Goal: Task Accomplishment & Management: Manage account settings

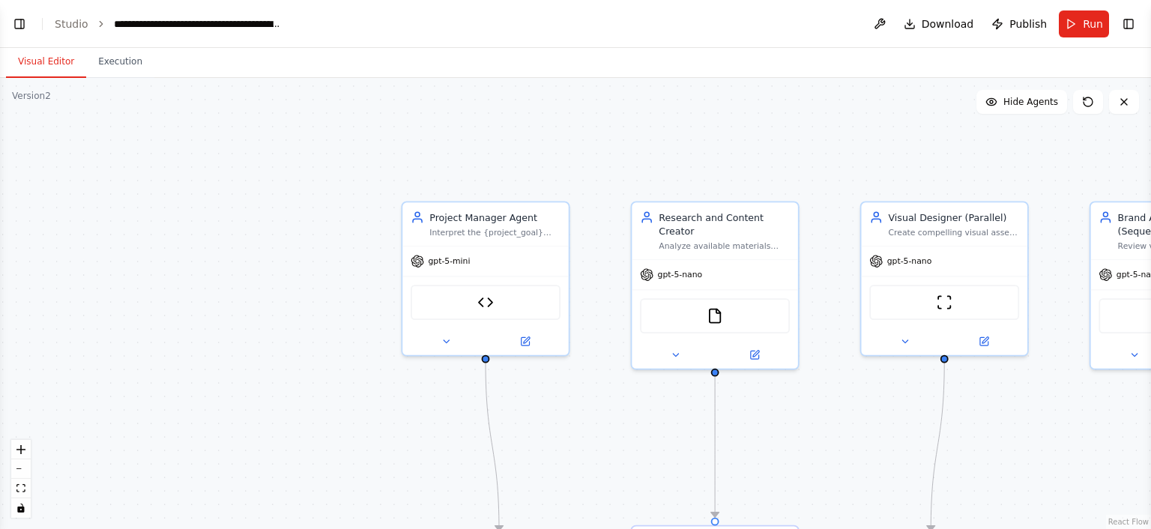
drag, startPoint x: 160, startPoint y: 297, endPoint x: 665, endPoint y: 405, distance: 515.7
click at [665, 405] on div ".deletable-edge-delete-btn { width: 20px; height: 20px; border: 0px solid #ffff…" at bounding box center [575, 303] width 1151 height 451
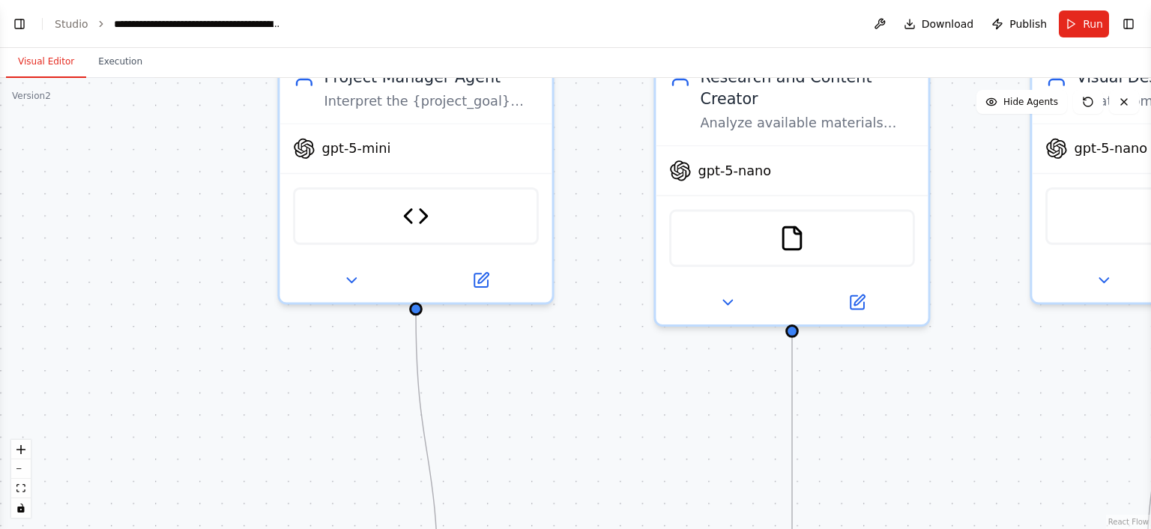
drag, startPoint x: 636, startPoint y: 397, endPoint x: 575, endPoint y: 285, distance: 127.4
click at [575, 285] on div ".deletable-edge-delete-btn { width: 20px; height: 20px; border: 0px solid #ffff…" at bounding box center [575, 303] width 1151 height 451
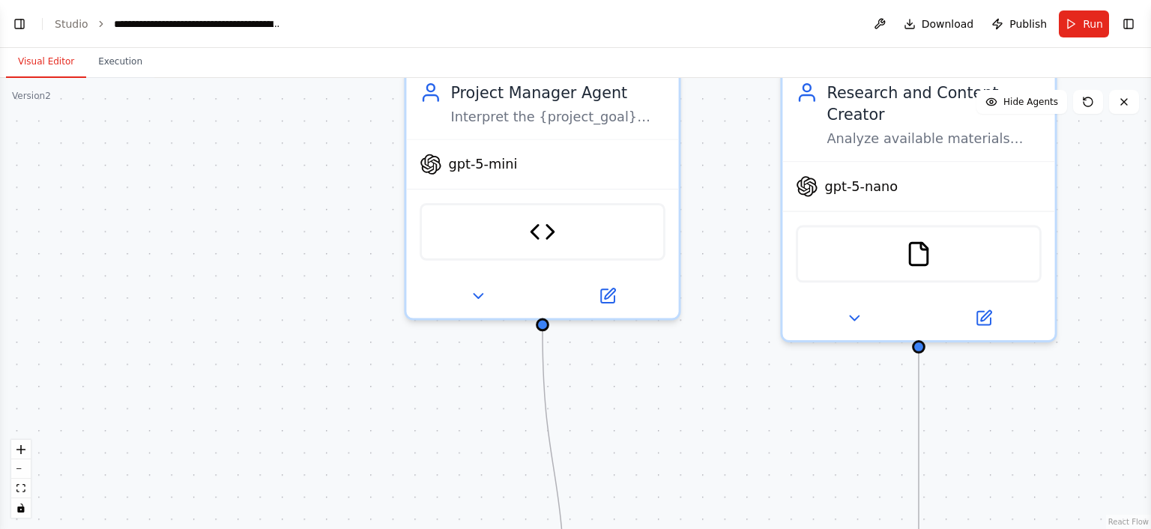
drag, startPoint x: 994, startPoint y: 333, endPoint x: 1130, endPoint y: 381, distance: 144.3
click at [1130, 381] on div ".deletable-edge-delete-btn { width: 20px; height: 20px; border: 0px solid #ffff…" at bounding box center [575, 303] width 1151 height 451
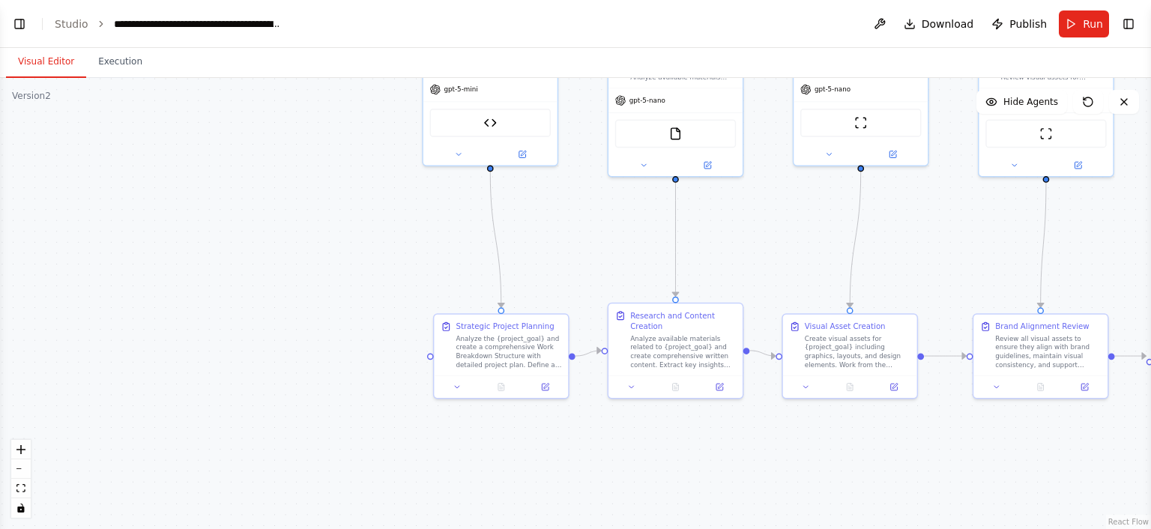
drag, startPoint x: 734, startPoint y: 387, endPoint x: 772, endPoint y: 213, distance: 178.6
click at [772, 213] on div ".deletable-edge-delete-btn { width: 20px; height: 20px; border: 0px solid #ffff…" at bounding box center [575, 303] width 1151 height 451
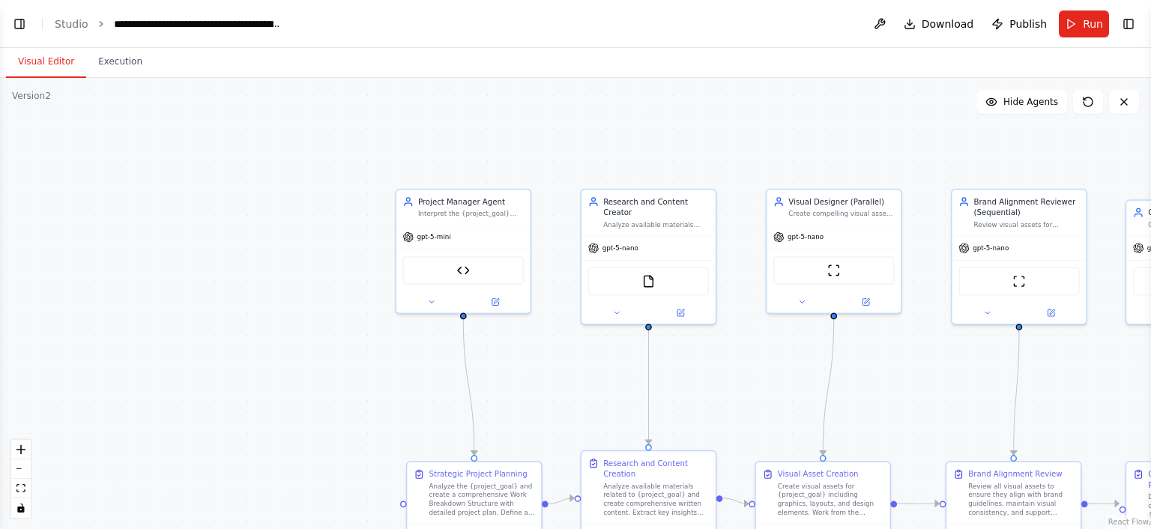
drag, startPoint x: 751, startPoint y: 218, endPoint x: 738, endPoint y: 365, distance: 147.4
click at [738, 365] on div ".deletable-edge-delete-btn { width: 20px; height: 20px; border: 0px solid #ffff…" at bounding box center [575, 303] width 1151 height 451
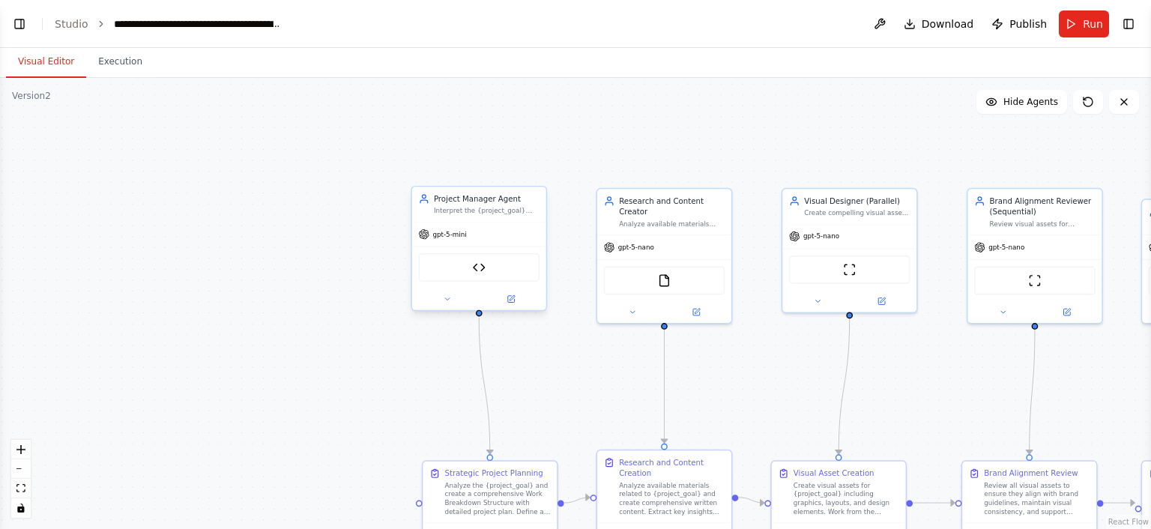
click at [468, 228] on div "gpt-5-mini" at bounding box center [479, 235] width 134 height 24
click at [471, 219] on div "Project Manager Agent Interpret the {project_goal} and create a comprehensive W…" at bounding box center [479, 204] width 134 height 35
click at [455, 304] on button at bounding box center [447, 298] width 61 height 13
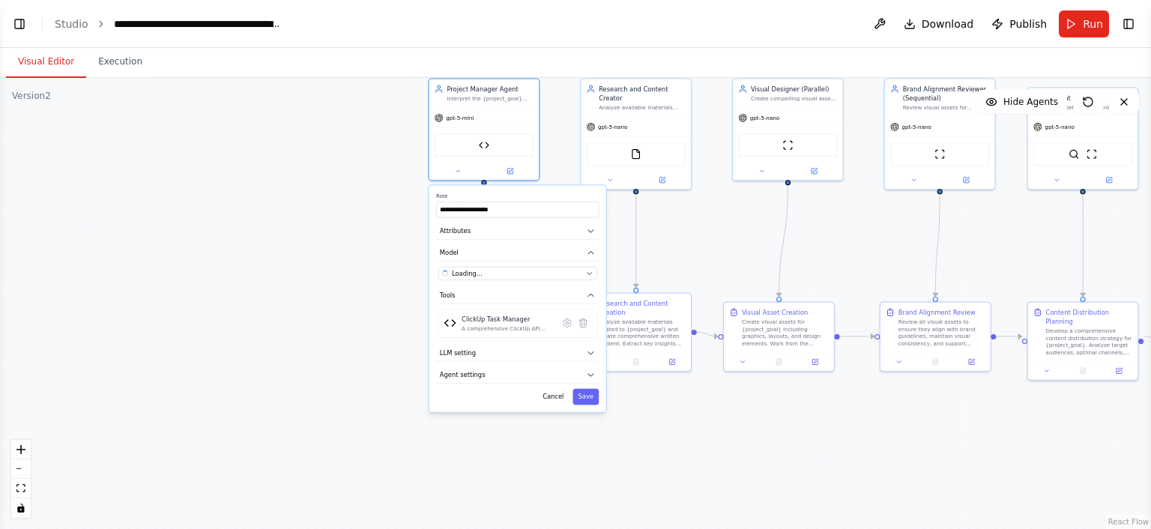
drag, startPoint x: 698, startPoint y: 394, endPoint x: 659, endPoint y: 246, distance: 153.6
click at [659, 246] on div ".deletable-edge-delete-btn { width: 20px; height: 20px; border: 0px solid #ffff…" at bounding box center [575, 303] width 1151 height 451
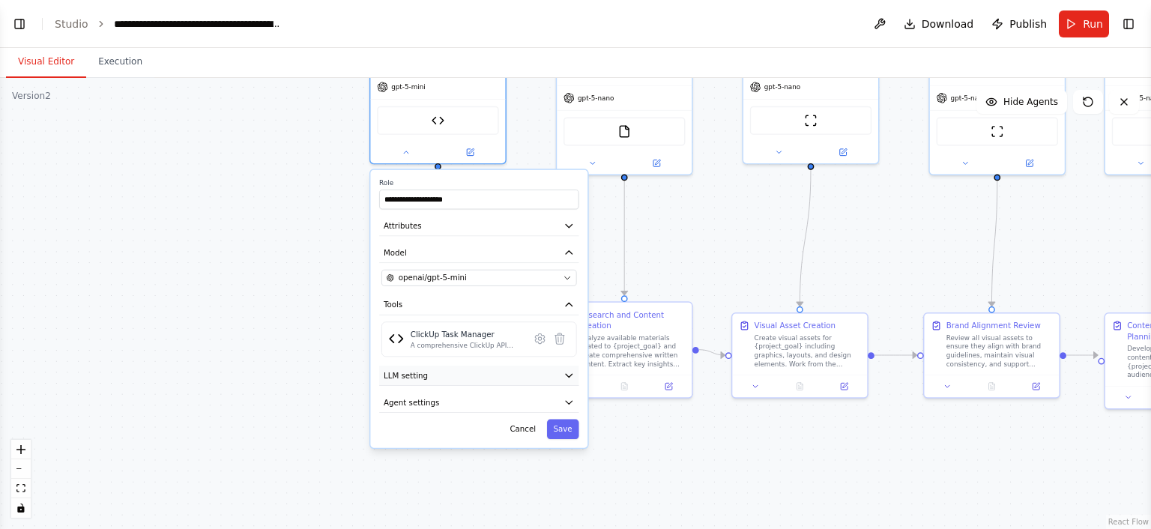
click at [516, 378] on button "LLM setting" at bounding box center [478, 376] width 199 height 20
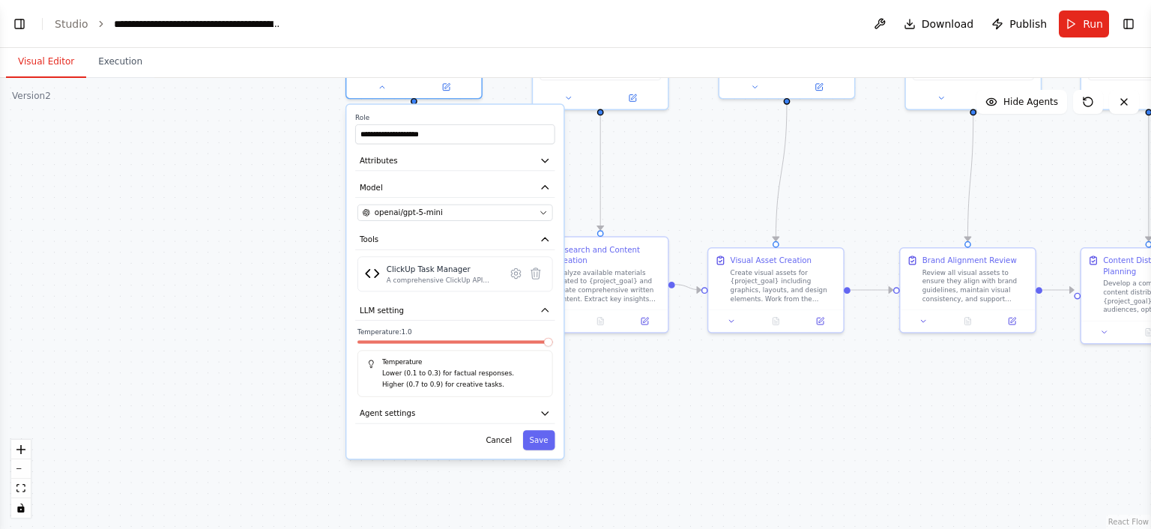
drag, startPoint x: 650, startPoint y: 429, endPoint x: 626, endPoint y: 363, distance: 70.2
click at [626, 363] on div ".deletable-edge-delete-btn { width: 20px; height: 20px; border: 0px solid #ffff…" at bounding box center [575, 303] width 1151 height 451
click at [488, 414] on button "Agent settings" at bounding box center [454, 412] width 199 height 20
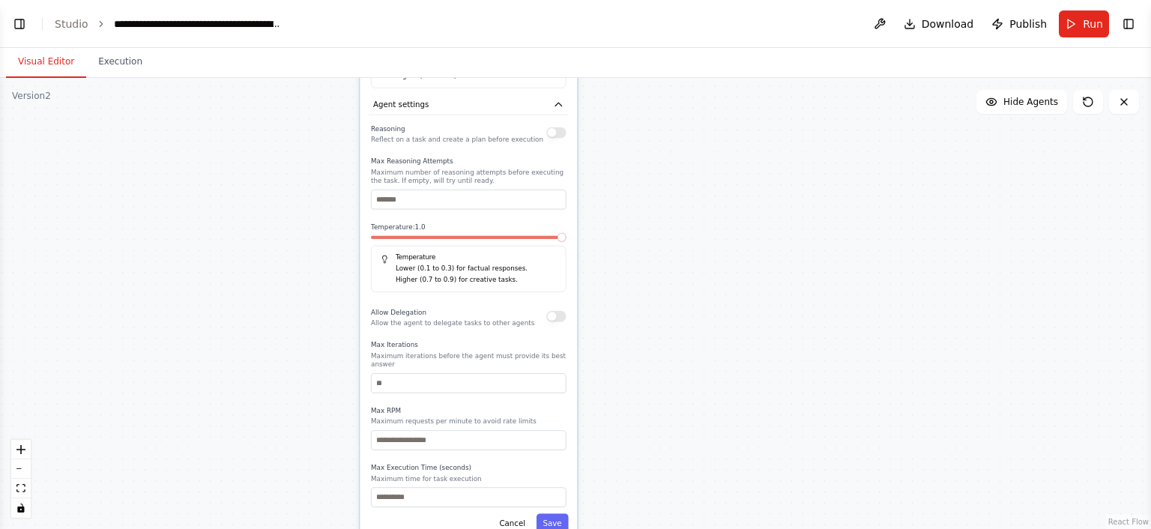
drag, startPoint x: 674, startPoint y: 426, endPoint x: 686, endPoint y: 108, distance: 318.7
click at [686, 108] on div ".deletable-edge-delete-btn { width: 20px; height: 20px; border: 0px solid #ffff…" at bounding box center [575, 303] width 1151 height 451
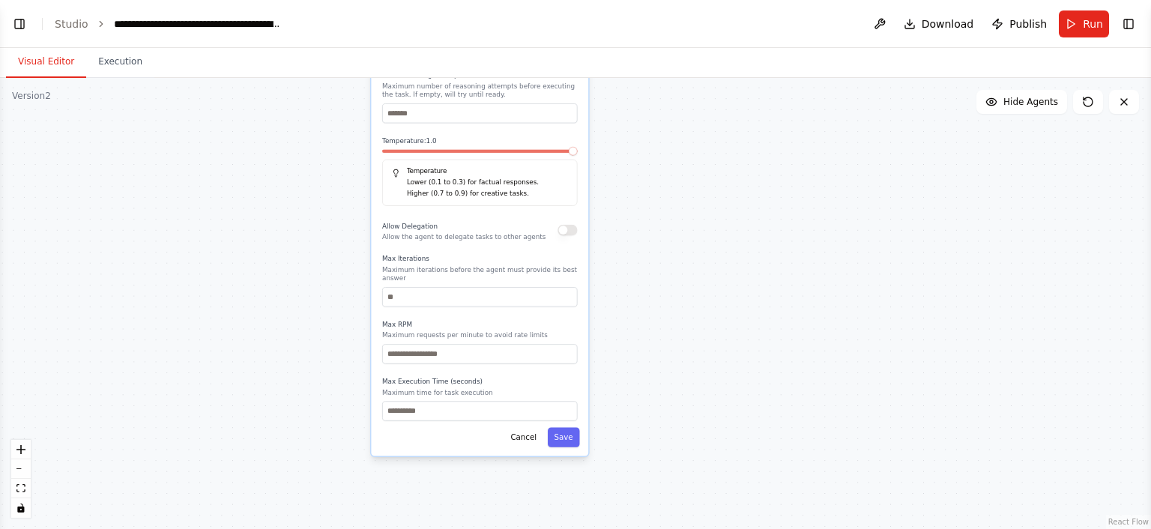
drag, startPoint x: 670, startPoint y: 259, endPoint x: 683, endPoint y: 184, distance: 76.9
click at [683, 184] on div ".deletable-edge-delete-btn { width: 20px; height: 20px; border: 0px solid #ffff…" at bounding box center [575, 303] width 1151 height 451
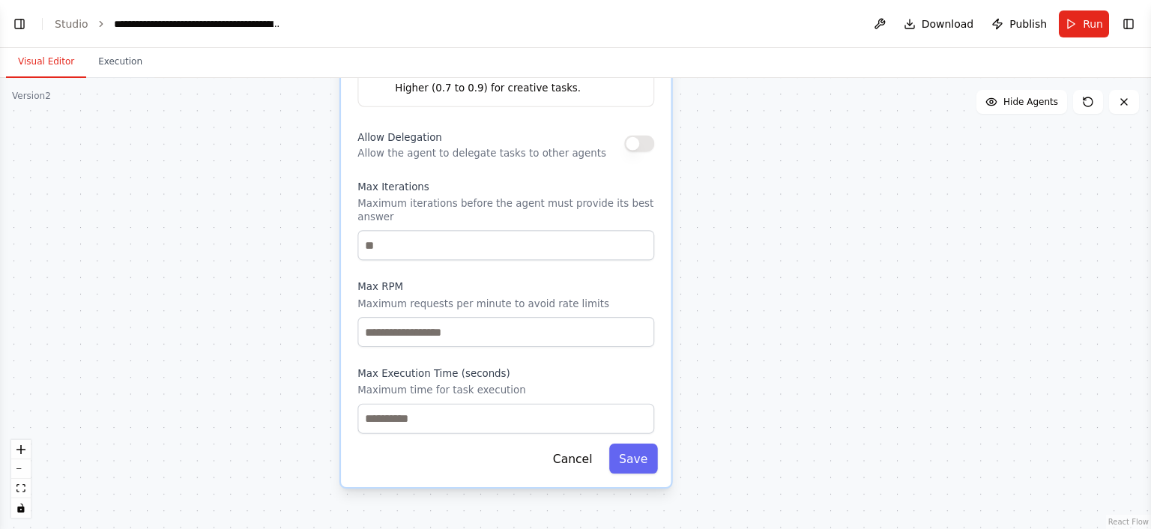
click at [745, 404] on div ".deletable-edge-delete-btn { width: 20px; height: 20px; border: 0px solid #ffff…" at bounding box center [575, 303] width 1151 height 451
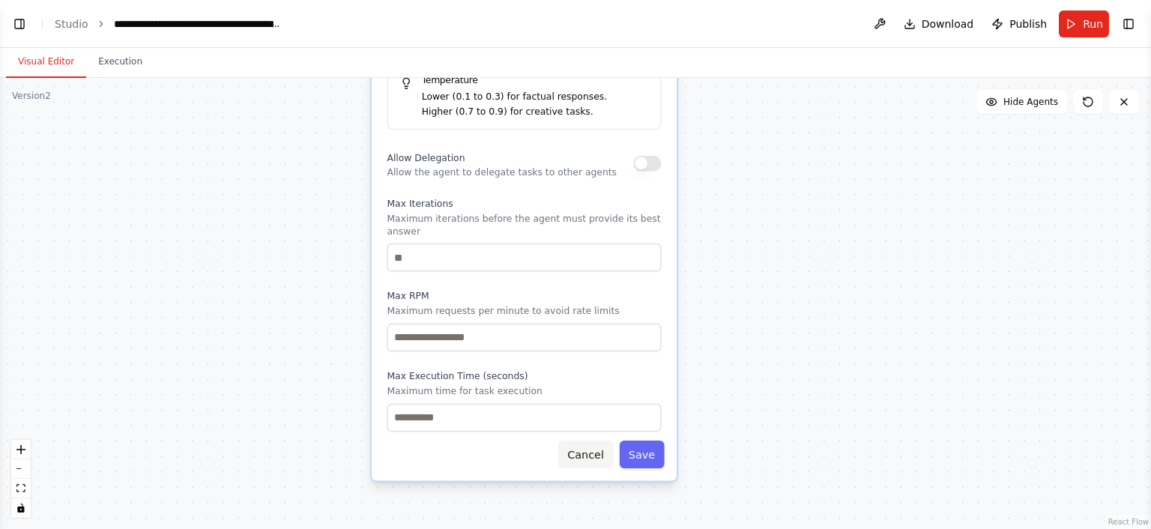
click at [581, 441] on button "Cancel" at bounding box center [585, 455] width 55 height 28
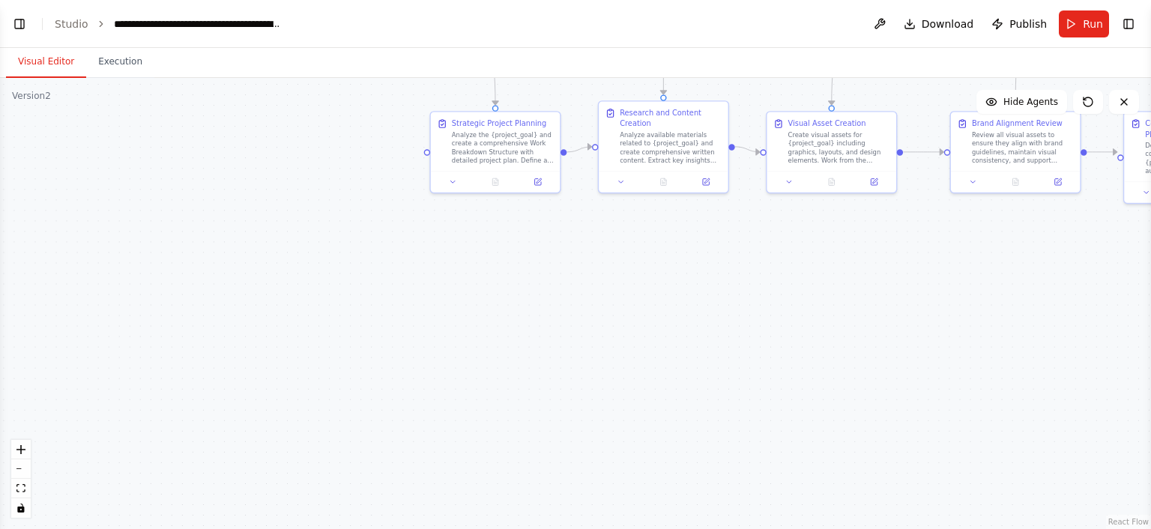
drag, startPoint x: 859, startPoint y: 265, endPoint x: 706, endPoint y: 581, distance: 351.9
click at [706, 528] on html "BETA Hello! I'm the CrewAI assistant. What kind of automation do you want to bu…" at bounding box center [575, 264] width 1151 height 529
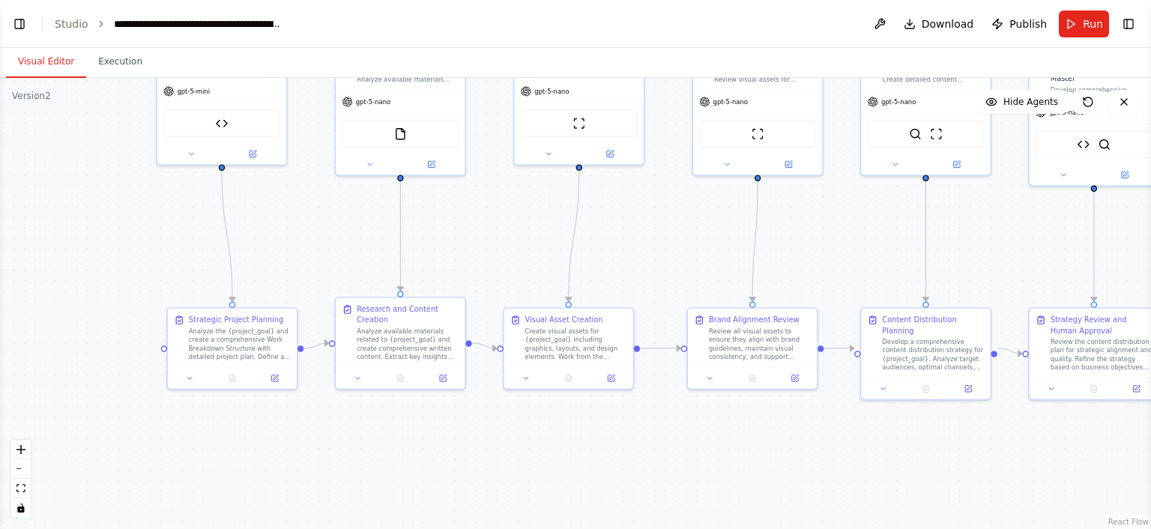
drag, startPoint x: 767, startPoint y: 420, endPoint x: 510, endPoint y: 519, distance: 275.4
click at [510, 519] on div ".deletable-edge-delete-btn { width: 20px; height: 20px; border: 0px solid #ffff…" at bounding box center [575, 303] width 1151 height 451
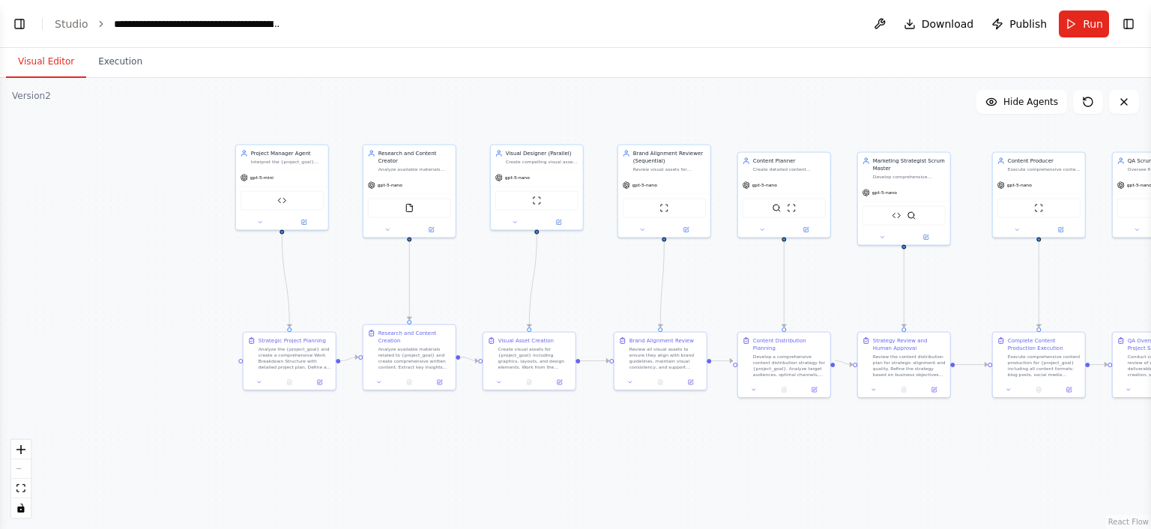
click at [722, 413] on div ".deletable-edge-delete-btn { width: 20px; height: 20px; border: 0px solid #ffff…" at bounding box center [575, 303] width 1151 height 451
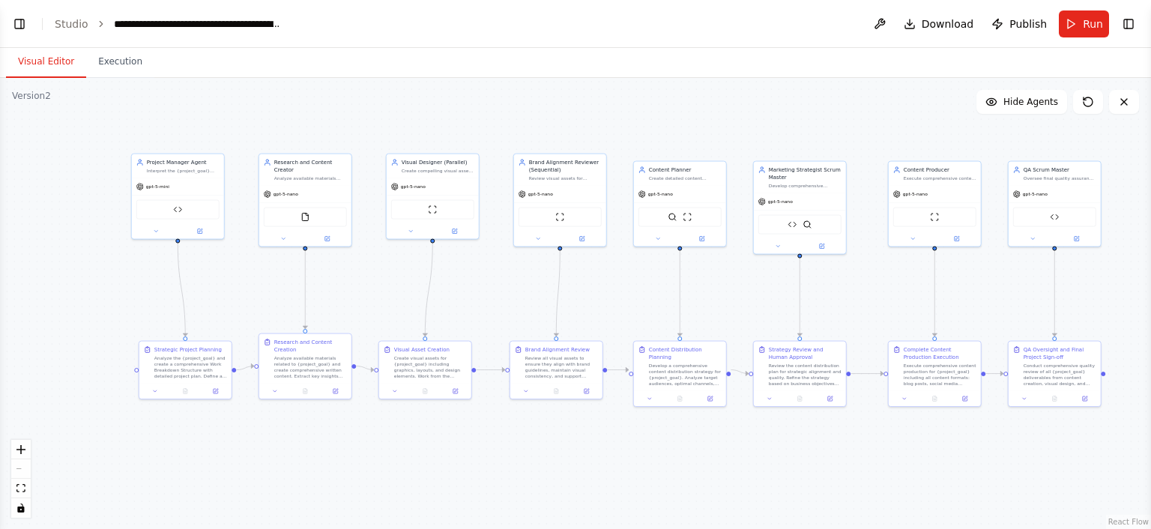
drag, startPoint x: 730, startPoint y: 466, endPoint x: 647, endPoint y: 479, distance: 83.4
click at [647, 479] on div ".deletable-edge-delete-btn { width: 20px; height: 20px; border: 0px solid #ffff…" at bounding box center [575, 303] width 1151 height 451
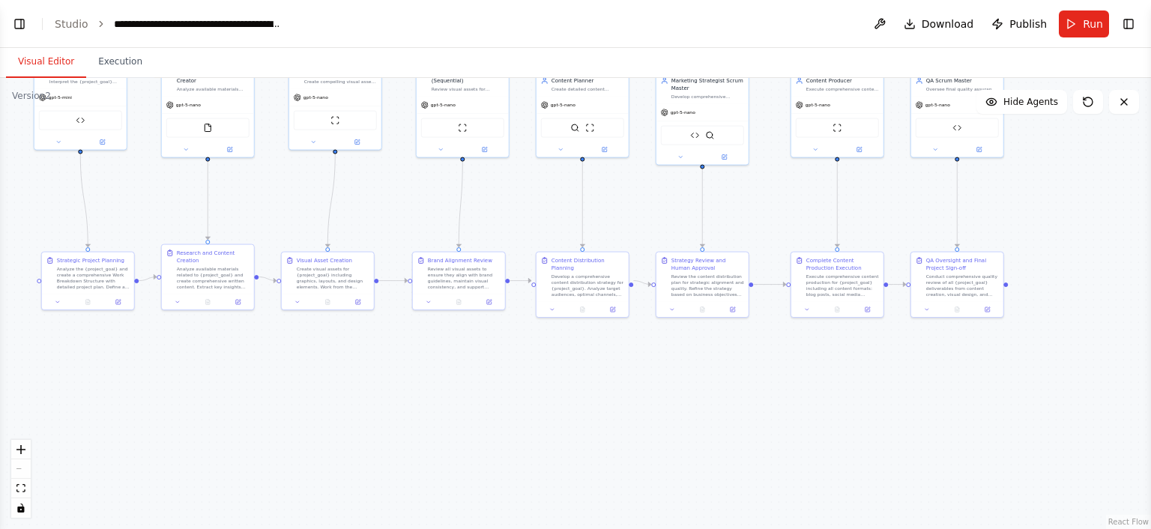
drag, startPoint x: 812, startPoint y: 490, endPoint x: 691, endPoint y: 396, distance: 153.3
click at [691, 396] on div ".deletable-edge-delete-btn { width: 20px; height: 20px; border: 0px solid #ffff…" at bounding box center [575, 303] width 1151 height 451
click at [690, 396] on div ".deletable-edge-delete-btn { width: 20px; height: 20px; border: 0px solid #ffff…" at bounding box center [575, 303] width 1151 height 451
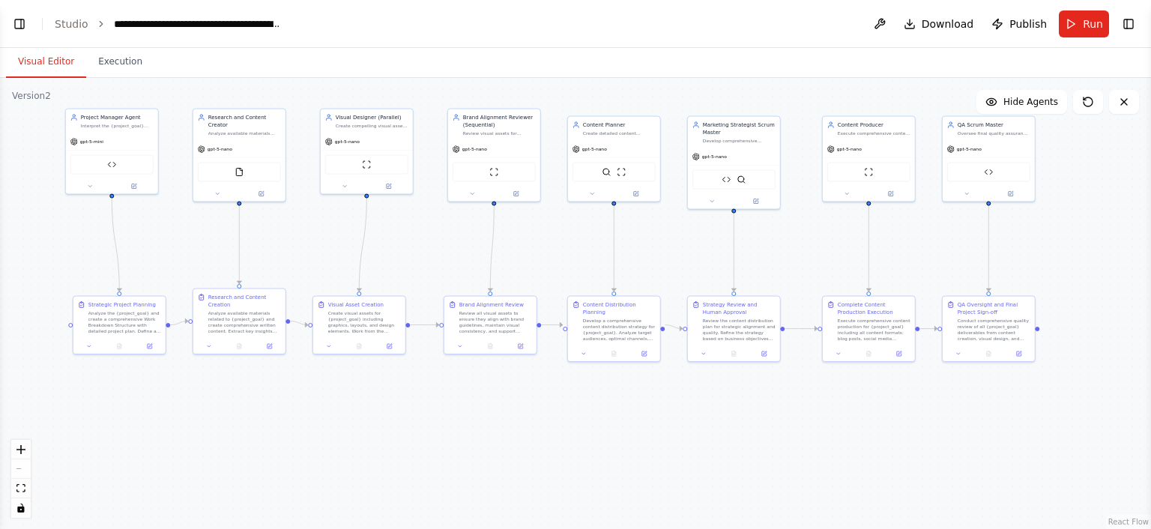
drag, startPoint x: 653, startPoint y: 369, endPoint x: 686, endPoint y: 417, distance: 58.6
click at [686, 417] on div ".deletable-edge-delete-btn { width: 20px; height: 20px; border: 0px solid #ffff…" at bounding box center [575, 303] width 1151 height 451
drag, startPoint x: 462, startPoint y: 456, endPoint x: 531, endPoint y: 462, distance: 68.5
click at [531, 462] on div ".deletable-edge-delete-btn { width: 20px; height: 20px; border: 0px solid #ffff…" at bounding box center [575, 303] width 1151 height 451
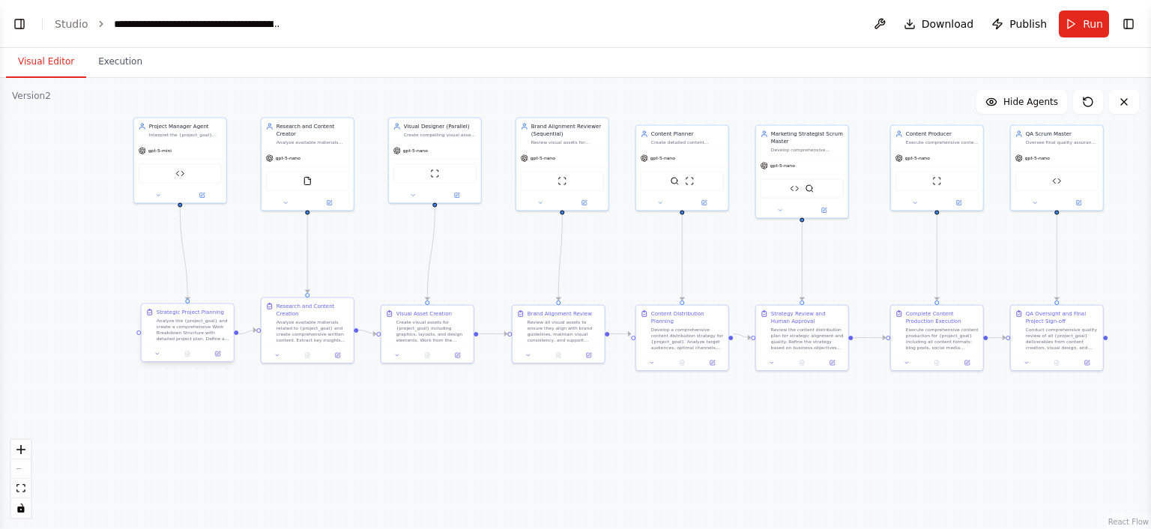
click at [181, 324] on div "Analyze the {project_goal} and create a comprehensive Work Breakdown Structure …" at bounding box center [193, 330] width 73 height 24
click at [215, 347] on div at bounding box center [188, 354] width 92 height 16
click at [207, 326] on div "Analyze the {project_goal} and create a comprehensive Work Breakdown Structure …" at bounding box center [193, 330] width 73 height 24
click at [165, 354] on button at bounding box center [157, 353] width 25 height 9
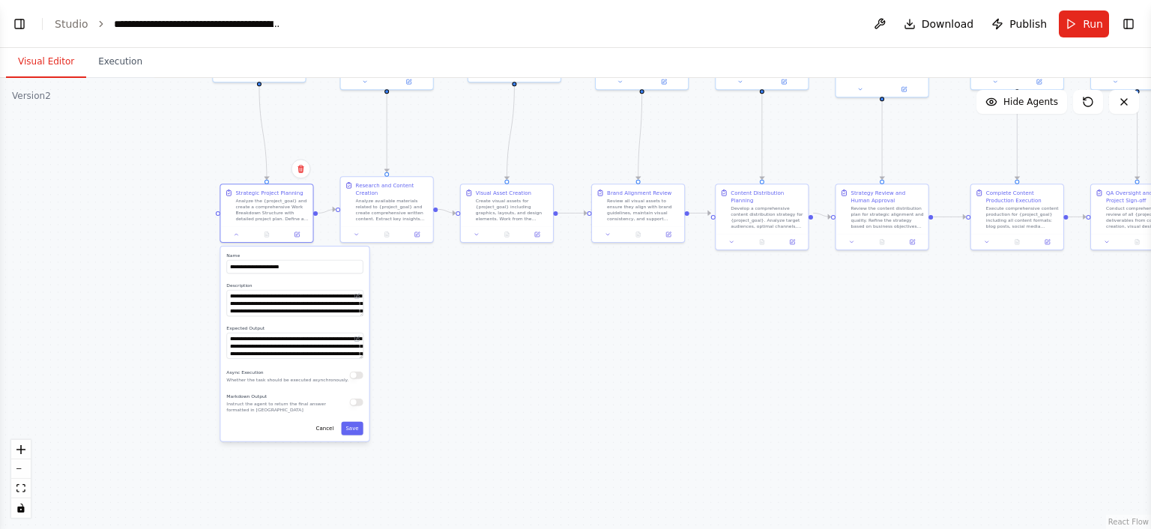
drag, startPoint x: 364, startPoint y: 417, endPoint x: 444, endPoint y: 297, distance: 144.4
click at [444, 297] on div ".deletable-edge-delete-btn { width: 20px; height: 20px; border: 0px solid #ffff…" at bounding box center [575, 303] width 1151 height 451
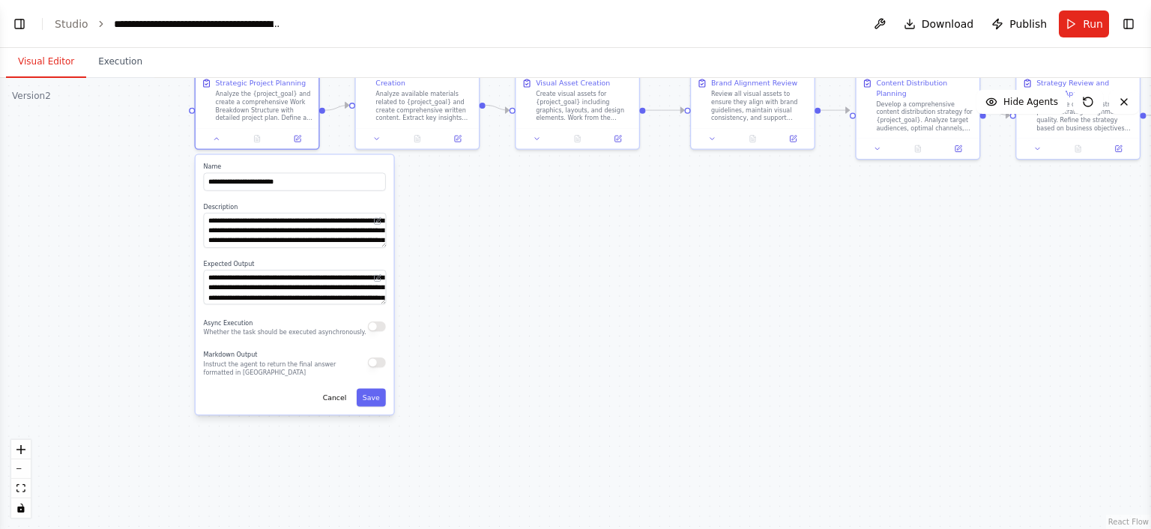
drag, startPoint x: 386, startPoint y: 329, endPoint x: 441, endPoint y: 247, distance: 98.9
click at [441, 247] on div ".deletable-edge-delete-btn { width: 20px; height: 20px; border: 0px solid #ffff…" at bounding box center [575, 303] width 1151 height 451
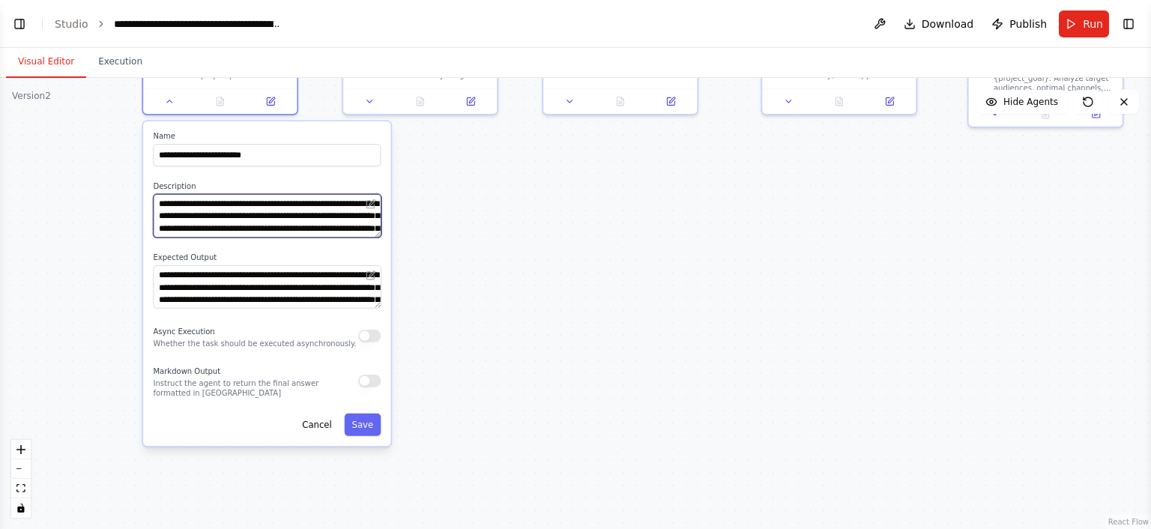
click at [217, 194] on textarea "**********" at bounding box center [267, 215] width 228 height 43
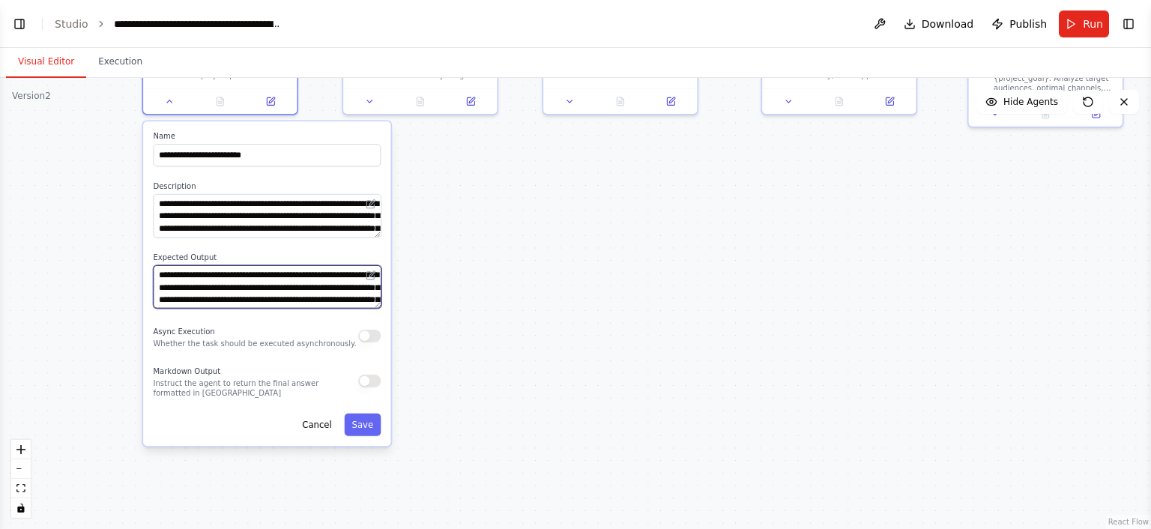
click at [246, 277] on textarea "**********" at bounding box center [267, 286] width 228 height 43
click at [605, 301] on div ".deletable-edge-delete-btn { width: 20px; height: 20px; border: 0px solid #ffff…" at bounding box center [575, 303] width 1151 height 451
click at [102, 61] on button "Execution" at bounding box center [120, 61] width 68 height 31
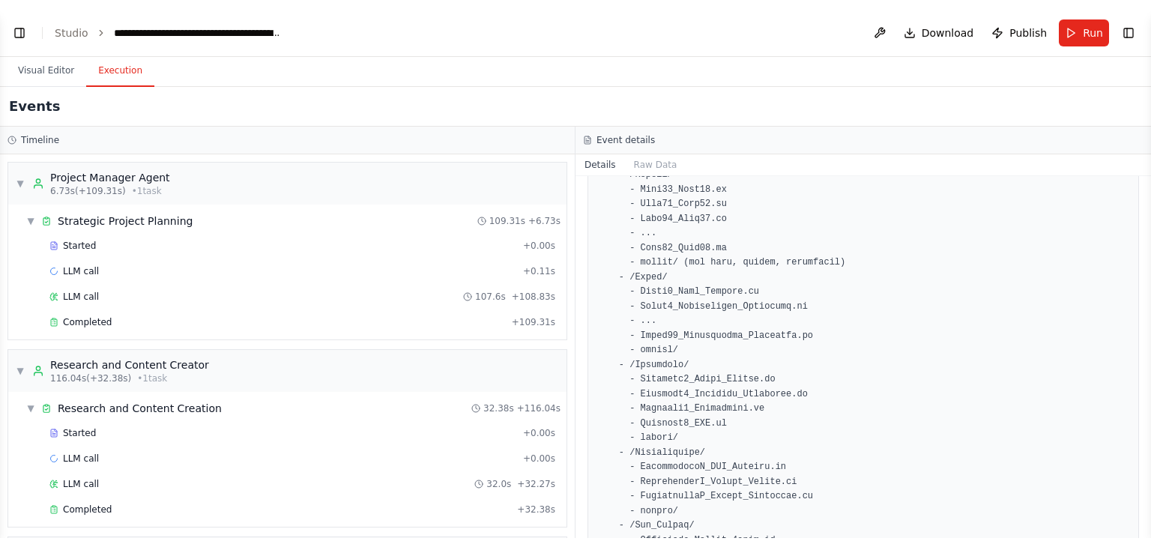
scroll to position [5662, 0]
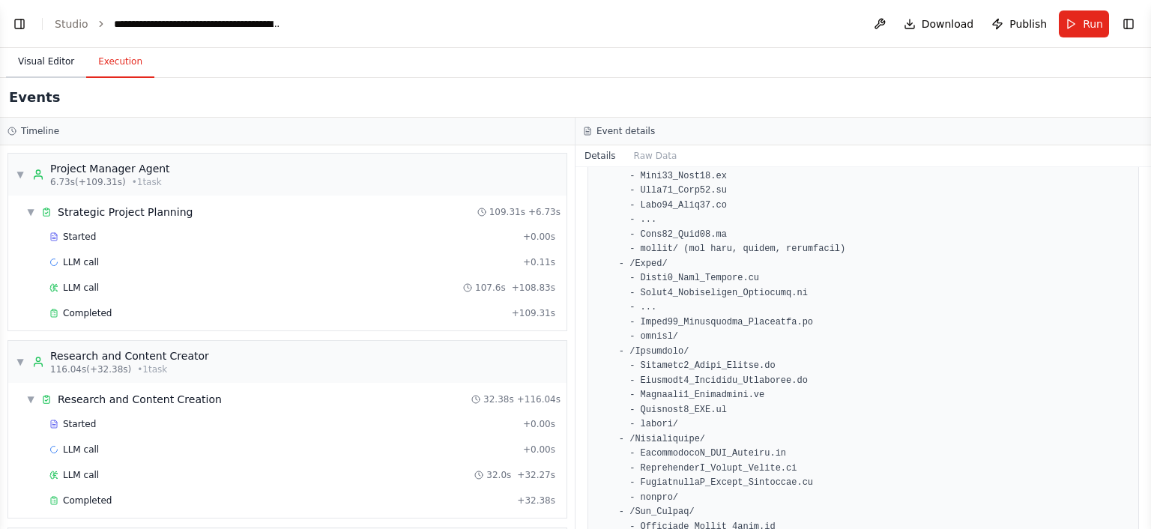
click at [50, 60] on button "Visual Editor" at bounding box center [46, 61] width 80 height 31
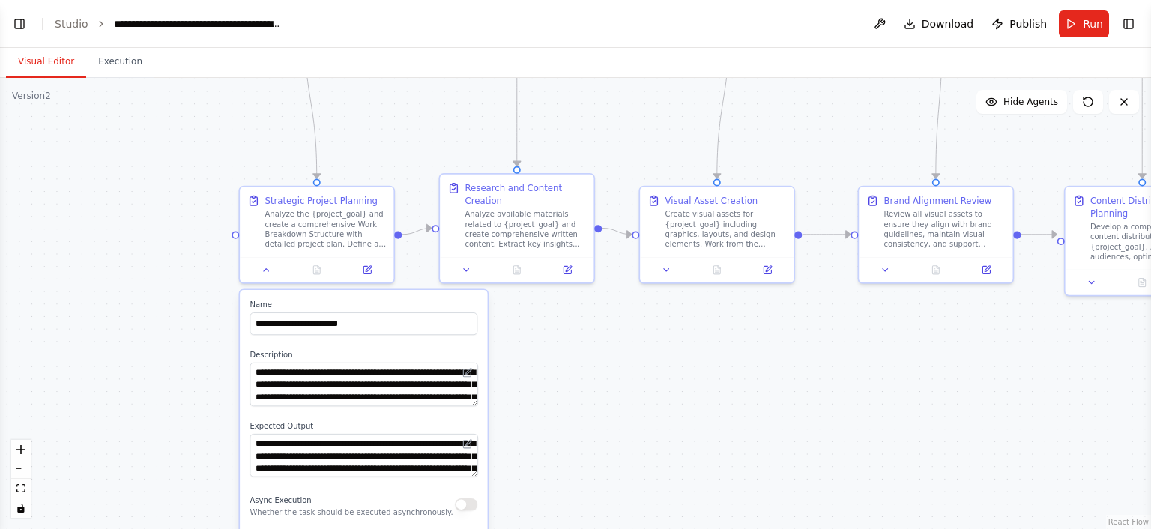
drag, startPoint x: 473, startPoint y: 247, endPoint x: 584, endPoint y: 493, distance: 270.0
click at [584, 493] on div ".deletable-edge-delete-btn { width: 20px; height: 20px; border: 0px solid #ffff…" at bounding box center [575, 303] width 1151 height 451
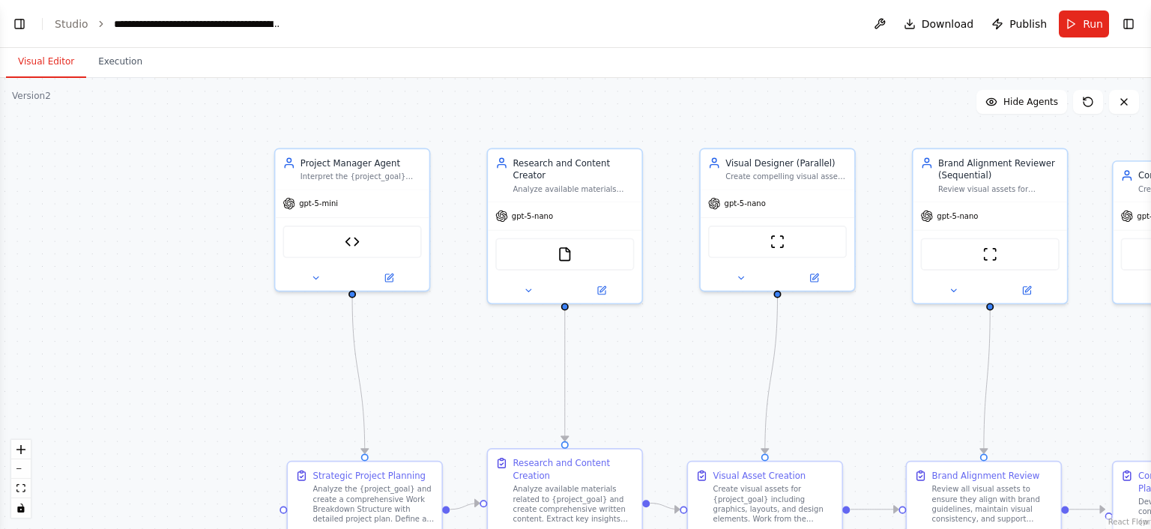
drag, startPoint x: 447, startPoint y: 181, endPoint x: 482, endPoint y: 391, distance: 213.5
click at [482, 391] on div ".deletable-edge-delete-btn { width: 20px; height: 20px; border: 0px solid #ffff…" at bounding box center [575, 303] width 1151 height 451
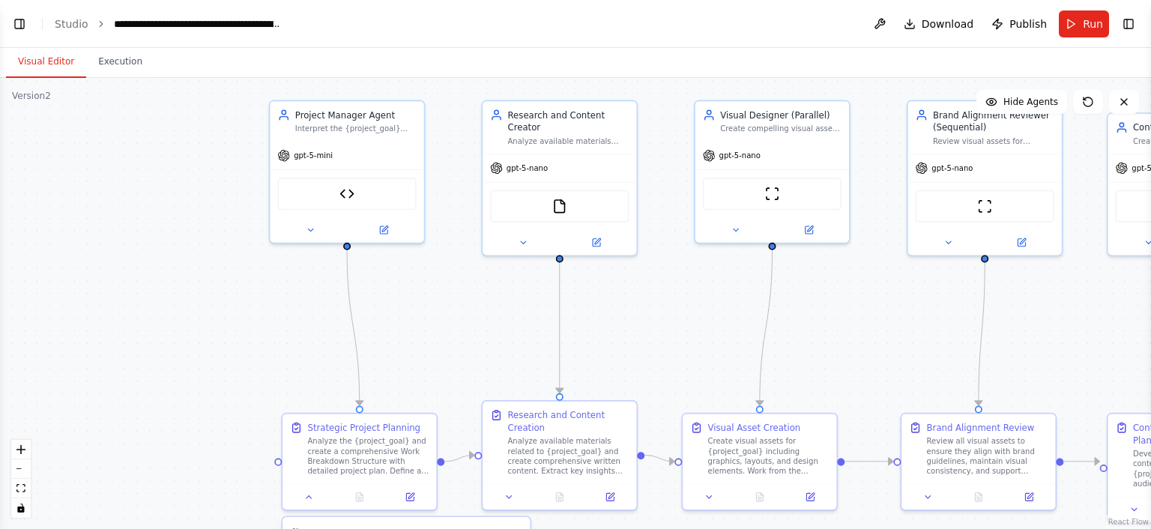
drag, startPoint x: 430, startPoint y: 363, endPoint x: 423, endPoint y: 303, distance: 61.2
click at [423, 303] on div ".deletable-edge-delete-btn { width: 20px; height: 20px; border: 0px solid #ffff…" at bounding box center [575, 303] width 1151 height 451
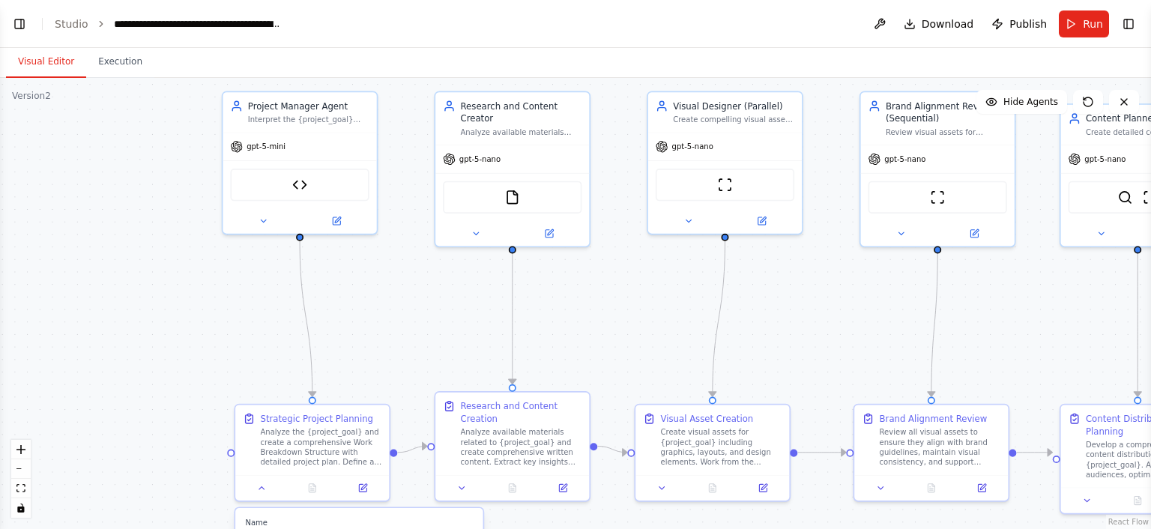
drag, startPoint x: 827, startPoint y: 360, endPoint x: 779, endPoint y: 352, distance: 48.7
click at [779, 352] on div ".deletable-edge-delete-btn { width: 20px; height: 20px; border: 0px solid #ffff…" at bounding box center [575, 303] width 1151 height 451
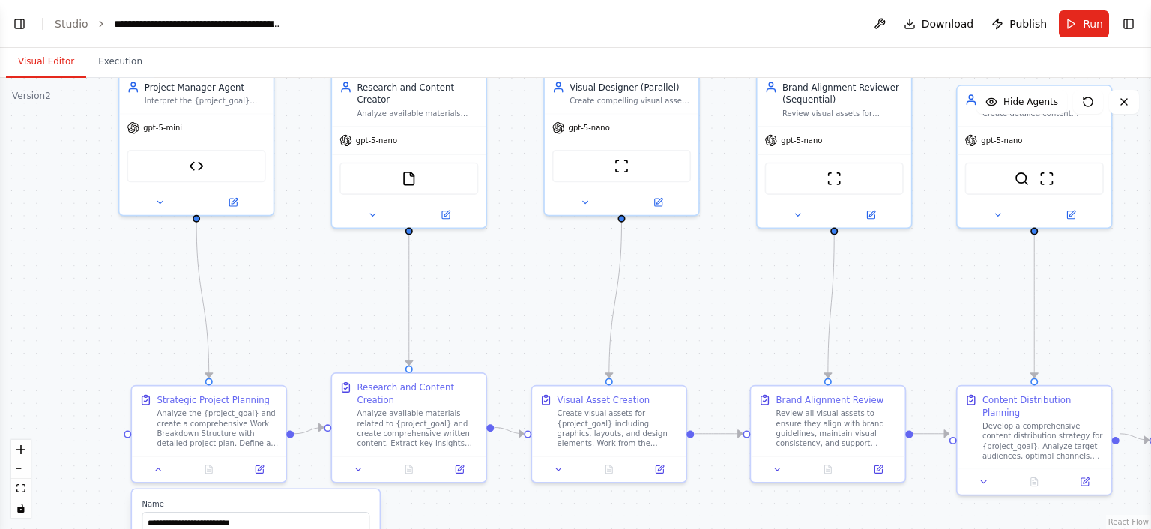
drag, startPoint x: 759, startPoint y: 259, endPoint x: 591, endPoint y: 244, distance: 168.5
click at [591, 244] on div ".deletable-edge-delete-btn { width: 20px; height: 20px; border: 0px solid #ffff…" at bounding box center [575, 303] width 1151 height 451
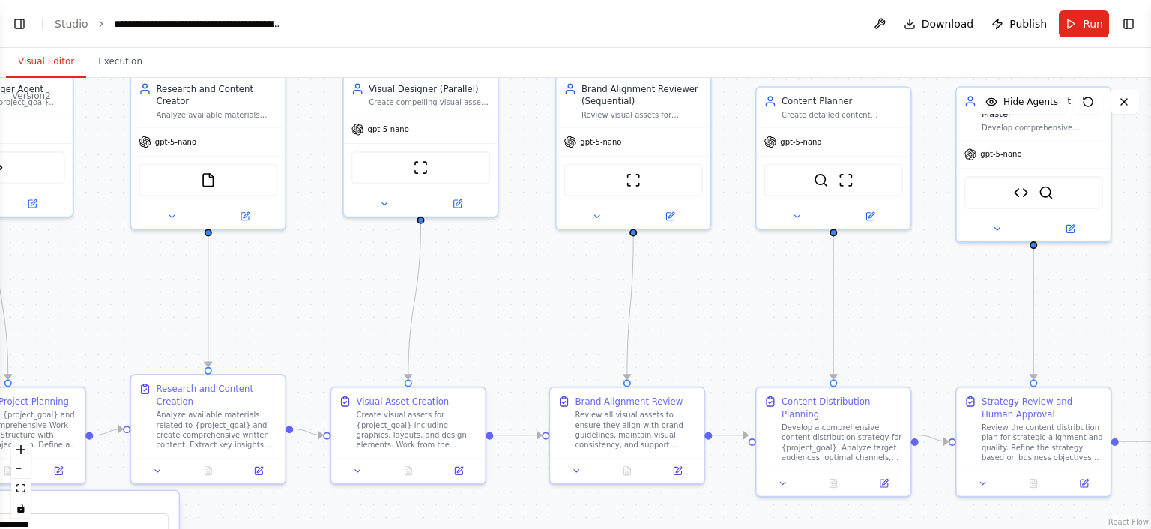
drag, startPoint x: 644, startPoint y: 323, endPoint x: 509, endPoint y: 321, distance: 135.6
click at [509, 321] on div ".deletable-edge-delete-btn { width: 20px; height: 20px; border: 0px solid #ffff…" at bounding box center [575, 303] width 1151 height 451
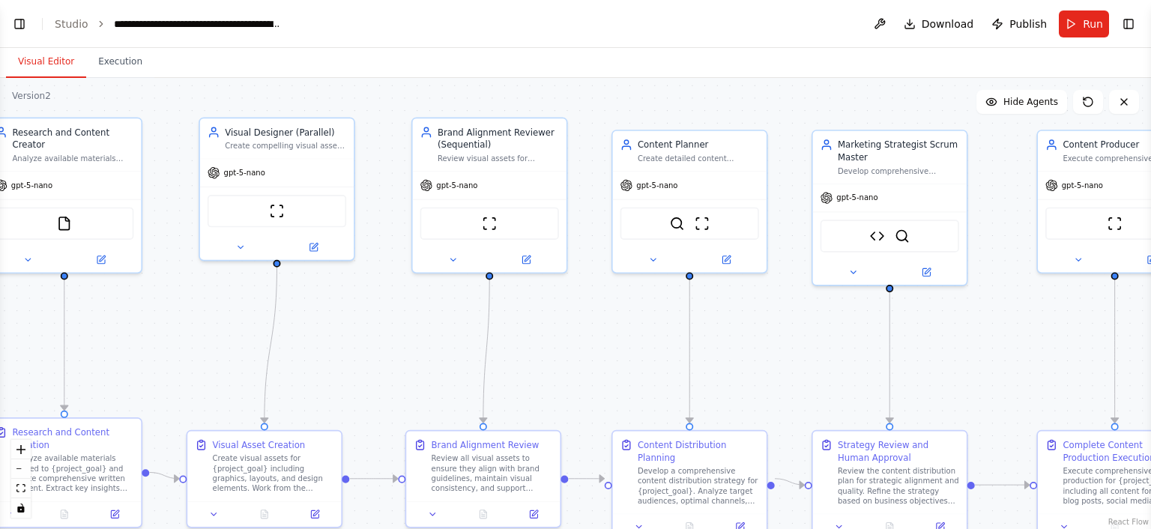
drag, startPoint x: 734, startPoint y: 285, endPoint x: 583, endPoint y: 327, distance: 157.3
click at [583, 327] on div ".deletable-edge-delete-btn { width: 20px; height: 20px; border: 0px solid #ffff…" at bounding box center [575, 303] width 1151 height 451
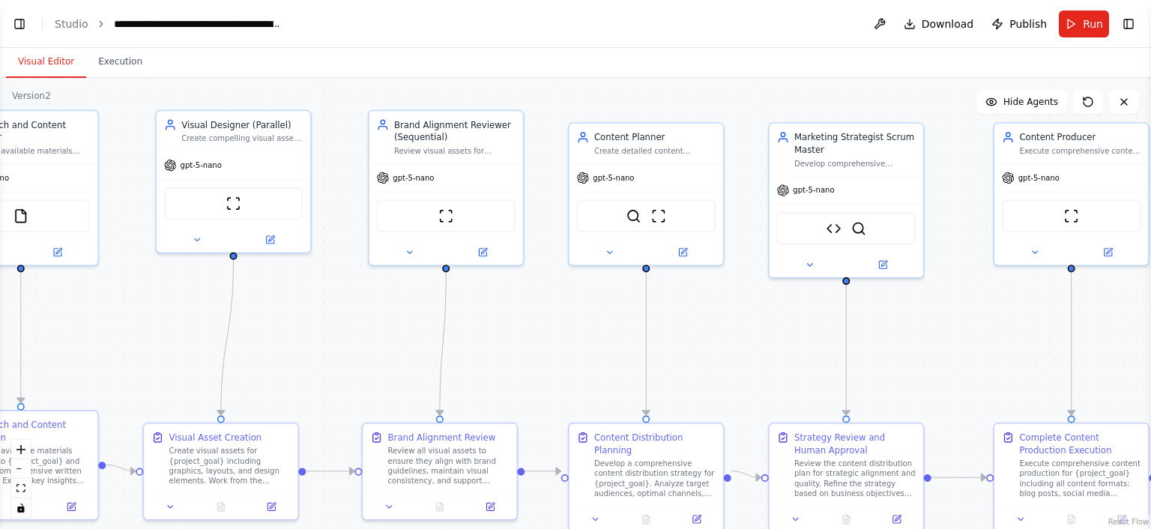
drag, startPoint x: 821, startPoint y: 369, endPoint x: 743, endPoint y: 355, distance: 78.5
click at [743, 355] on div ".deletable-edge-delete-btn { width: 20px; height: 20px; border: 0px solid #ffff…" at bounding box center [575, 303] width 1151 height 451
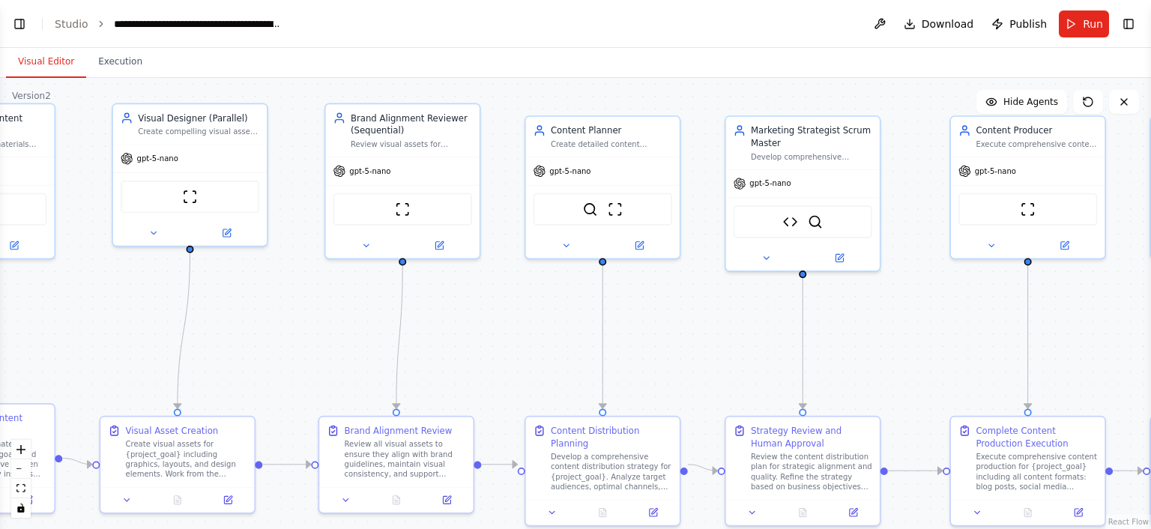
drag, startPoint x: 743, startPoint y: 355, endPoint x: 603, endPoint y: 357, distance: 140.1
click at [603, 357] on div ".deletable-edge-delete-btn { width: 20px; height: 20px; border: 0px solid #ffff…" at bounding box center [575, 303] width 1151 height 451
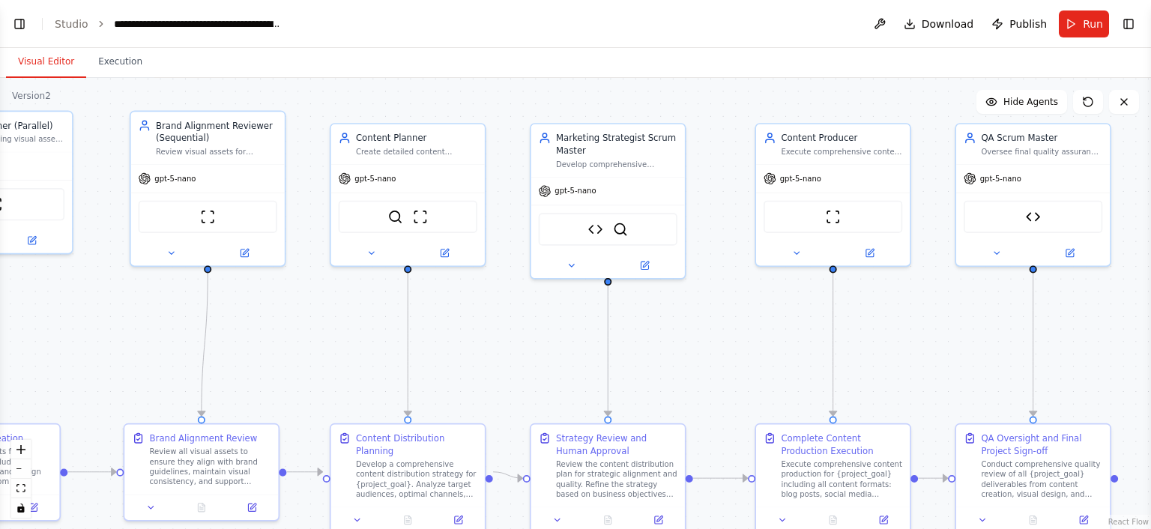
drag, startPoint x: 752, startPoint y: 372, endPoint x: 690, endPoint y: 381, distance: 62.8
click at [690, 381] on div ".deletable-edge-delete-btn { width: 20px; height: 20px; border: 0px solid #ffff…" at bounding box center [575, 303] width 1151 height 451
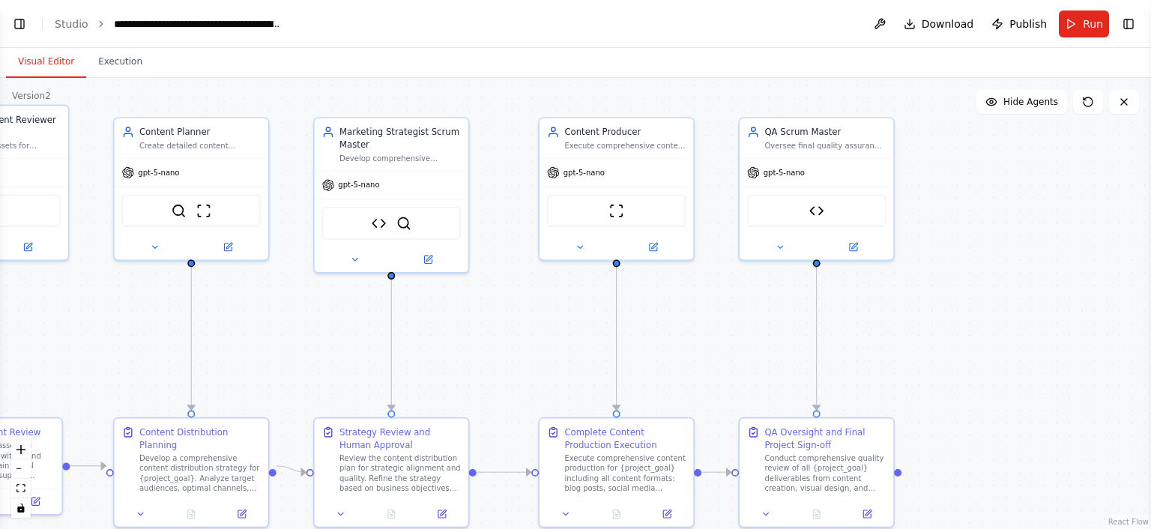
drag, startPoint x: 690, startPoint y: 381, endPoint x: 423, endPoint y: 374, distance: 267.6
click at [423, 374] on div ".deletable-edge-delete-btn { width: 20px; height: 20px; border: 0px solid #ffff…" at bounding box center [575, 303] width 1151 height 451
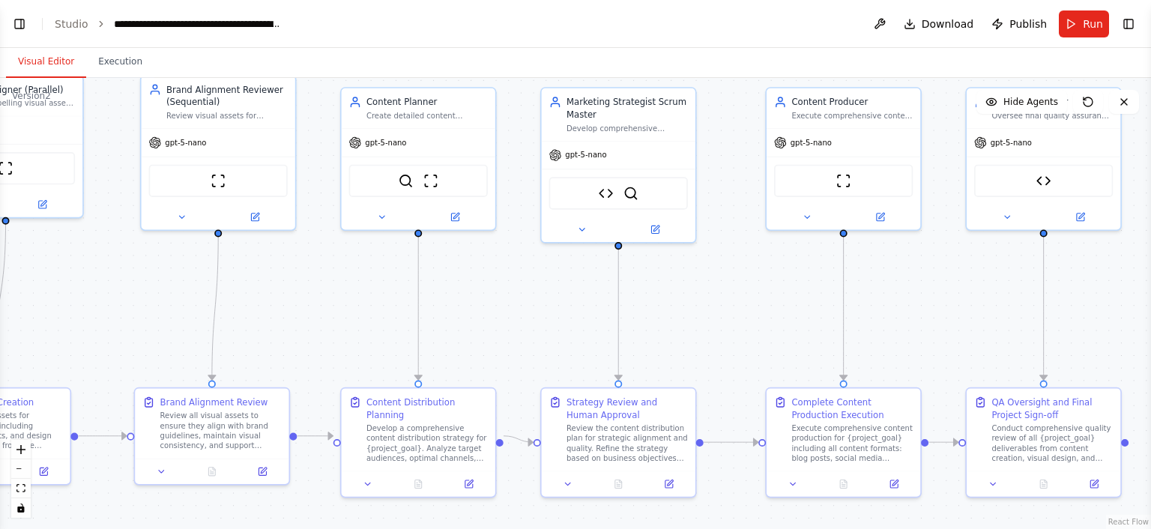
drag, startPoint x: 423, startPoint y: 365, endPoint x: 716, endPoint y: 330, distance: 295.8
click at [716, 330] on div ".deletable-edge-delete-btn { width: 20px; height: 20px; border: 0px solid #ffff…" at bounding box center [575, 303] width 1151 height 451
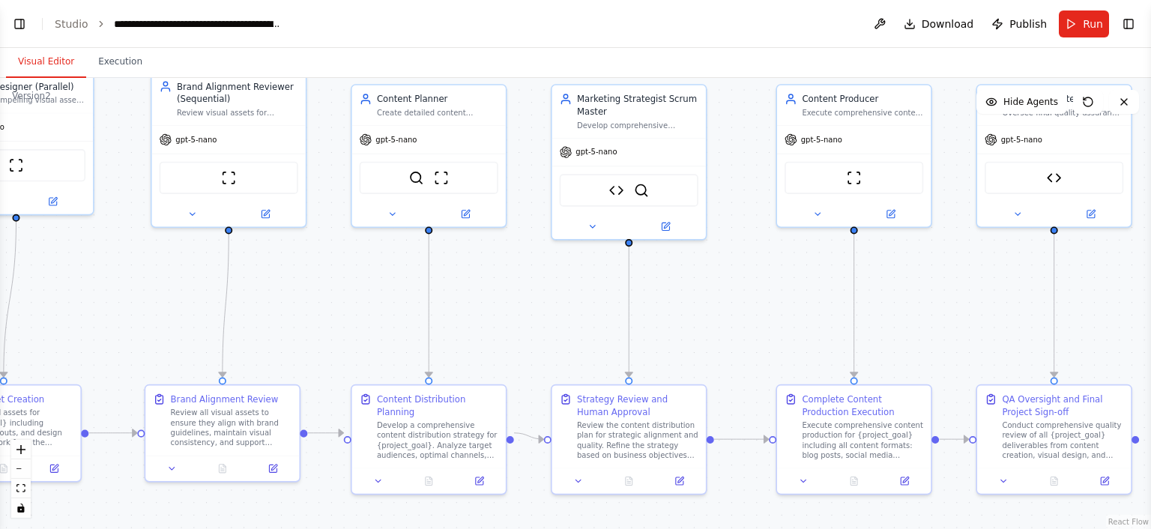
drag, startPoint x: 734, startPoint y: 335, endPoint x: 821, endPoint y: 358, distance: 90.0
click at [821, 358] on div ".deletable-edge-delete-btn { width: 20px; height: 20px; border: 0px solid #ffff…" at bounding box center [575, 303] width 1151 height 451
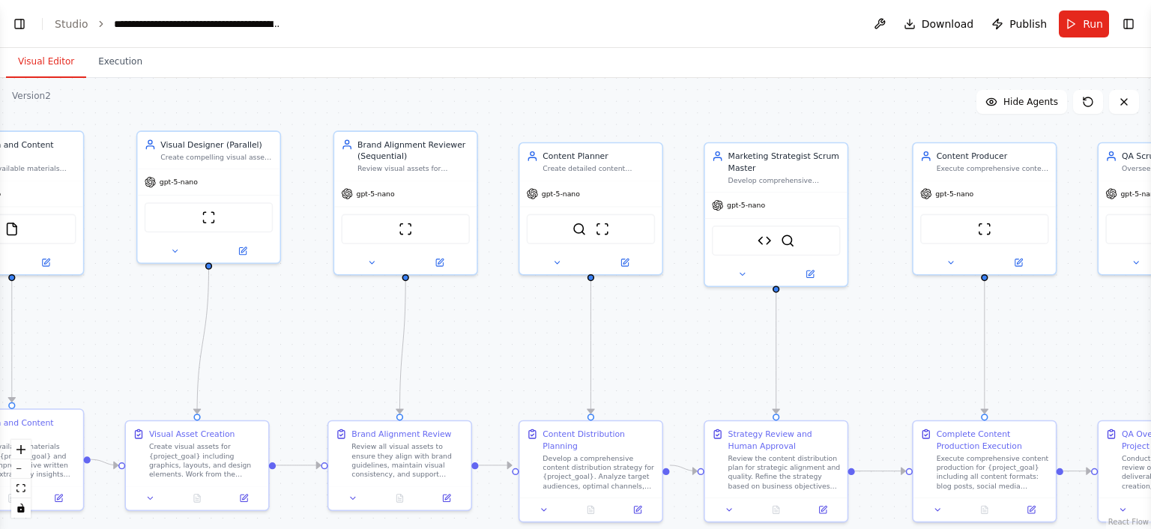
drag, startPoint x: 767, startPoint y: 330, endPoint x: 908, endPoint y: 353, distance: 142.7
click at [908, 353] on div ".deletable-edge-delete-btn { width: 20px; height: 20px; border: 0px solid #ffff…" at bounding box center [575, 303] width 1151 height 451
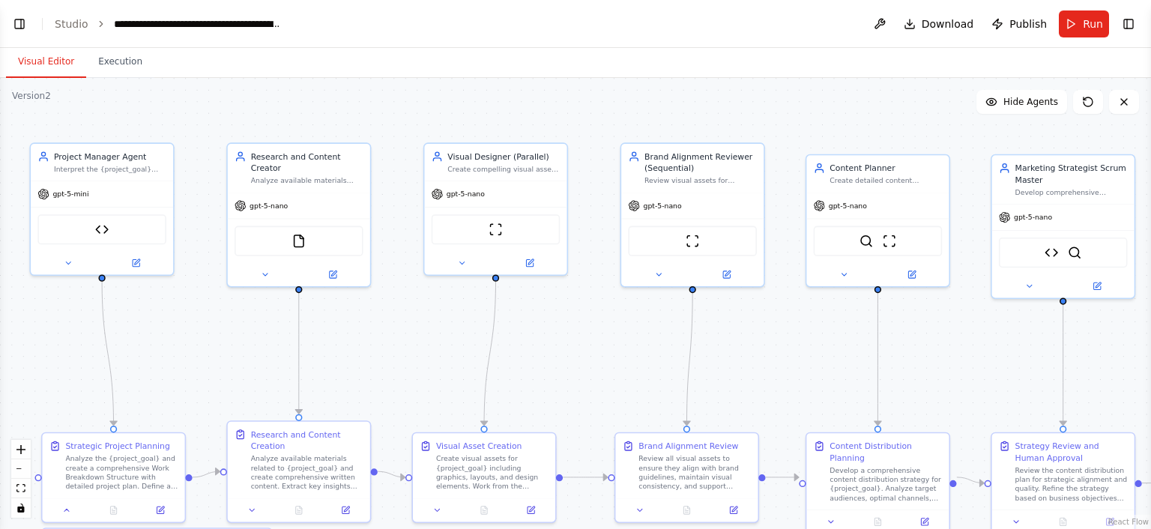
drag, startPoint x: 764, startPoint y: 334, endPoint x: 988, endPoint y: 345, distance: 224.3
click at [988, 345] on div ".deletable-edge-delete-btn { width: 20px; height: 20px; border: 0px solid #ffff…" at bounding box center [575, 303] width 1151 height 451
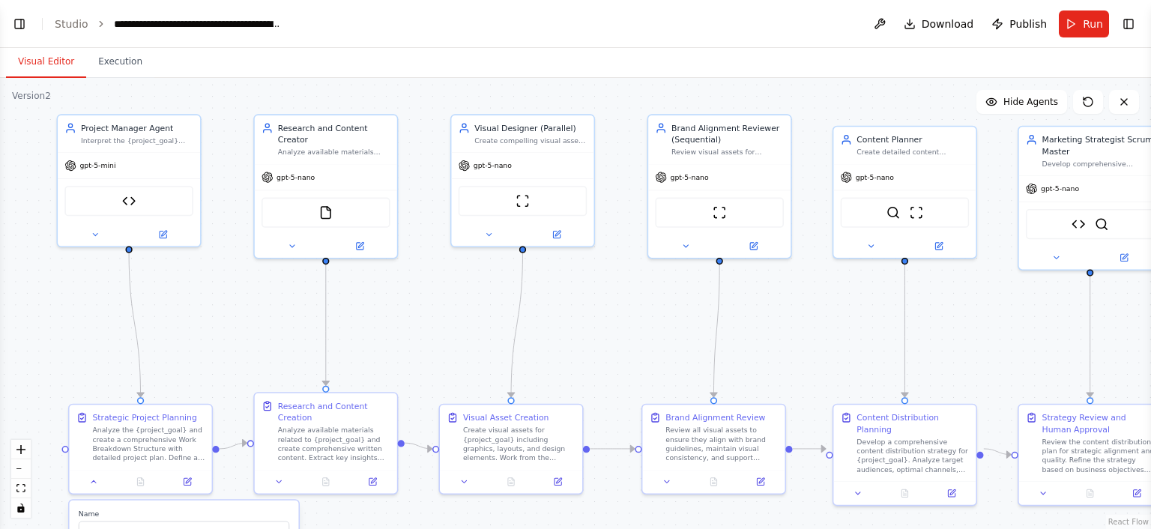
drag, startPoint x: 621, startPoint y: 333, endPoint x: 642, endPoint y: 308, distance: 33.0
click at [642, 308] on div ".deletable-edge-delete-btn { width: 20px; height: 20px; border: 0px solid #ffff…" at bounding box center [575, 303] width 1151 height 451
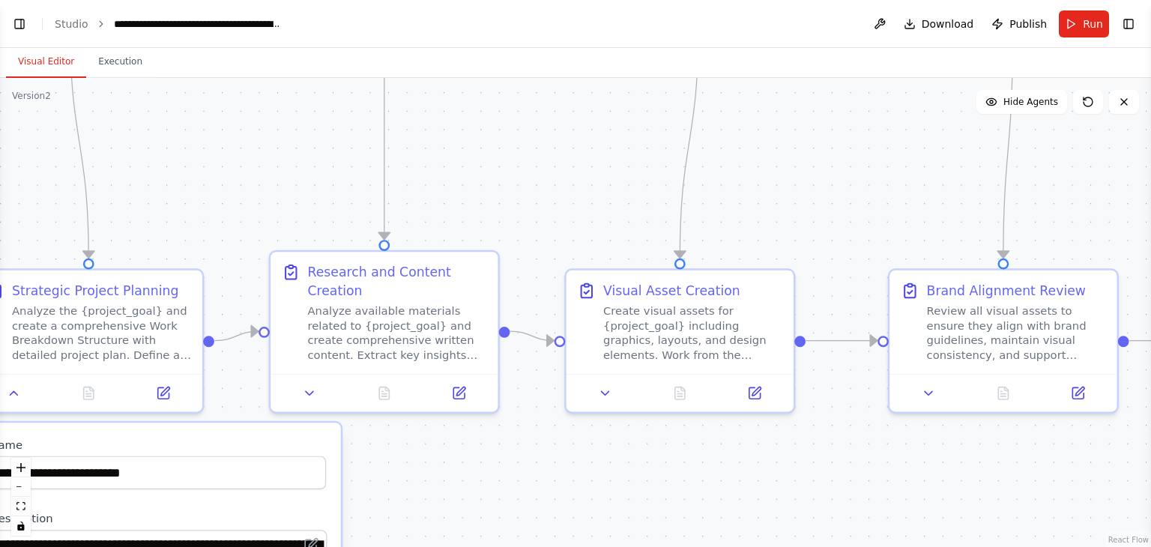
click at [850, 163] on div ".deletable-edge-delete-btn { width: 20px; height: 20px; border: 0px solid #ffff…" at bounding box center [575, 312] width 1151 height 469
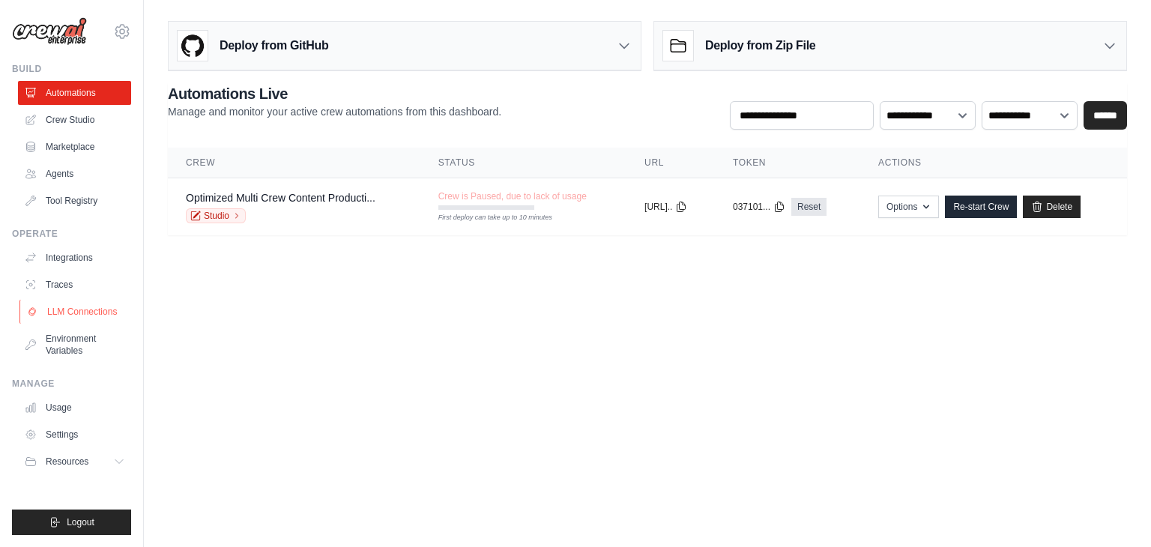
click at [73, 310] on link "LLM Connections" at bounding box center [75, 312] width 113 height 24
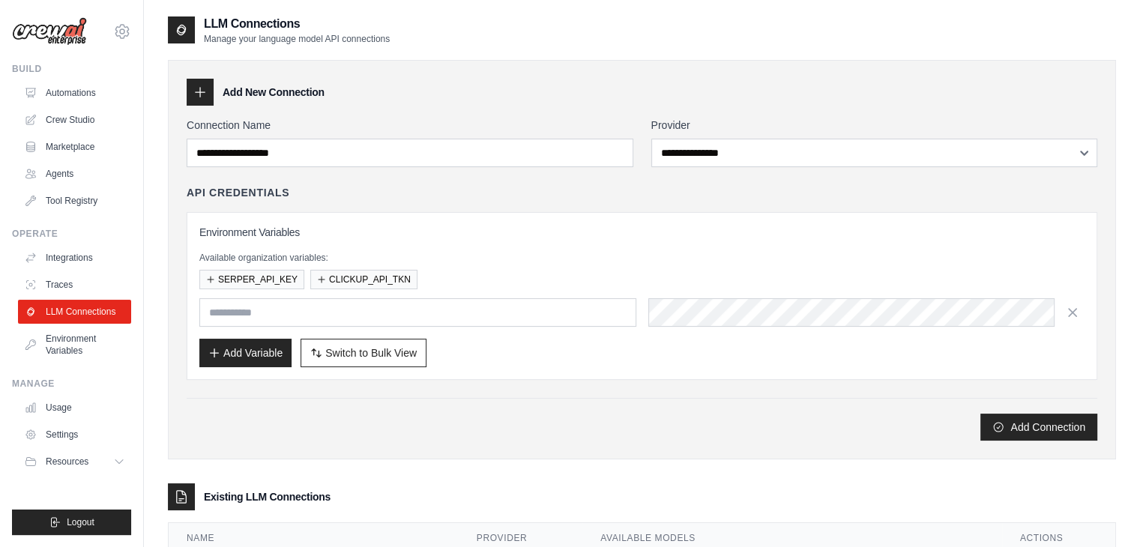
scroll to position [202, 0]
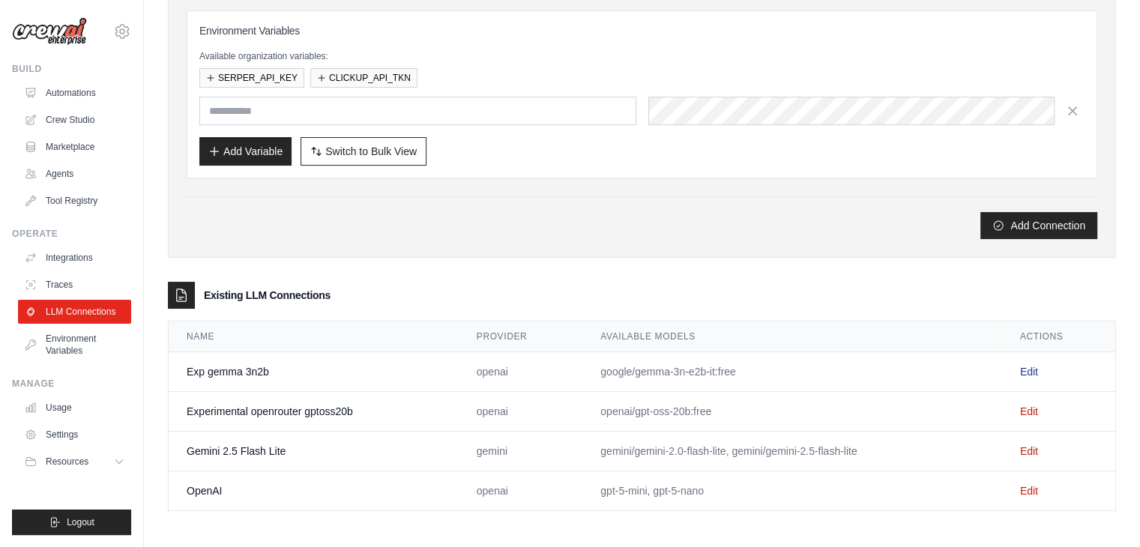
click at [1027, 366] on link "Edit" at bounding box center [1029, 372] width 18 height 12
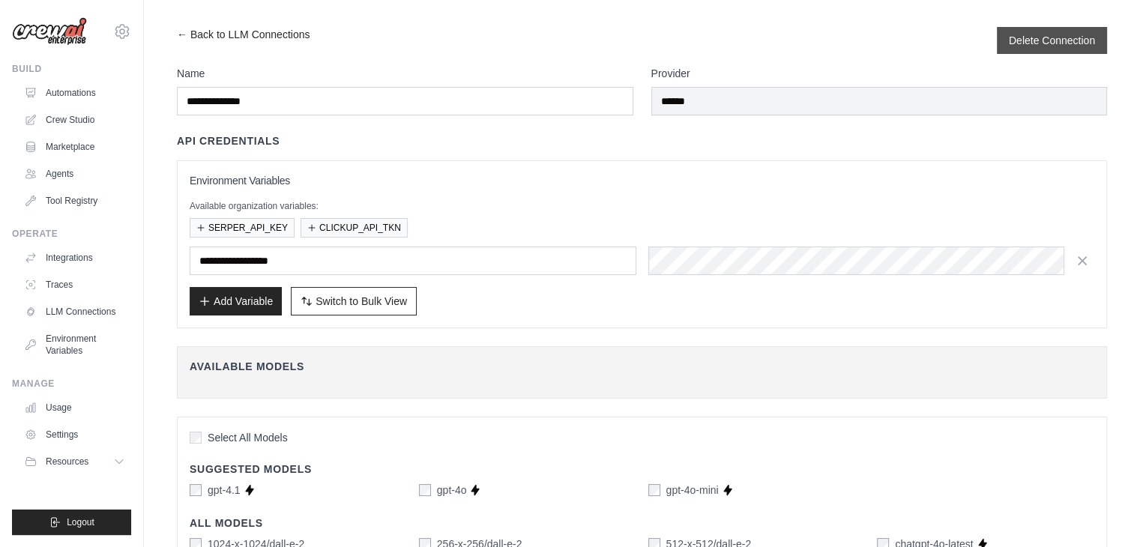
click at [1049, 31] on div "Delete Connection" at bounding box center [1052, 40] width 110 height 27
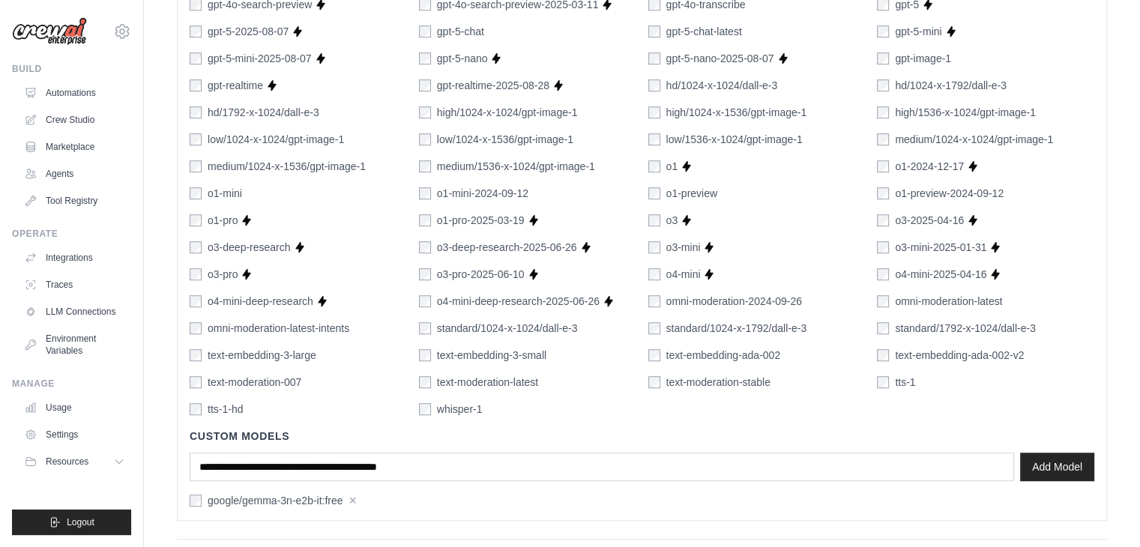
scroll to position [943, 0]
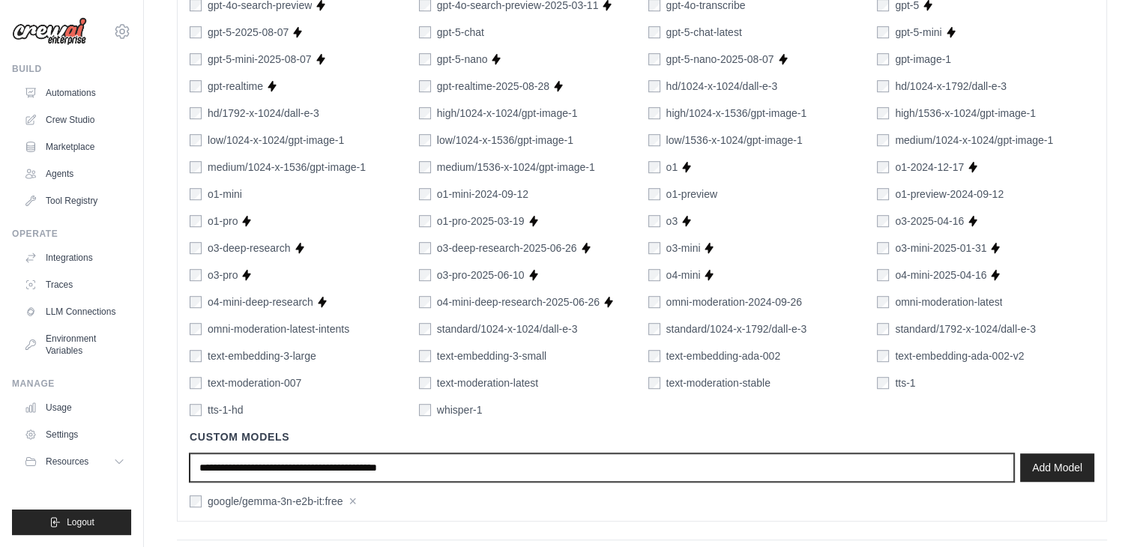
click at [220, 462] on input "text" at bounding box center [602, 467] width 824 height 28
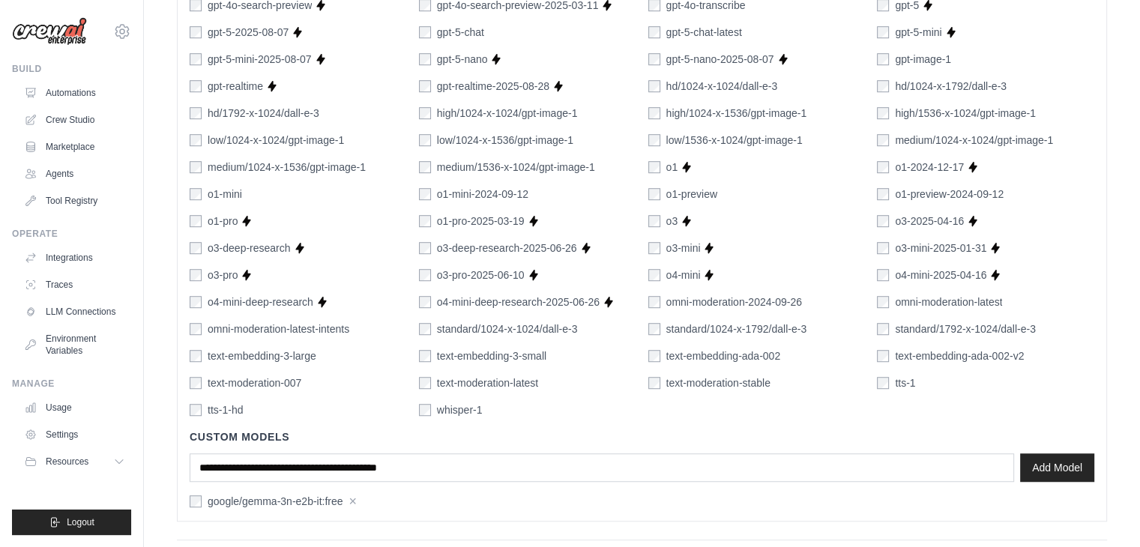
click at [402, 432] on h4 "Custom Models" at bounding box center [642, 436] width 904 height 15
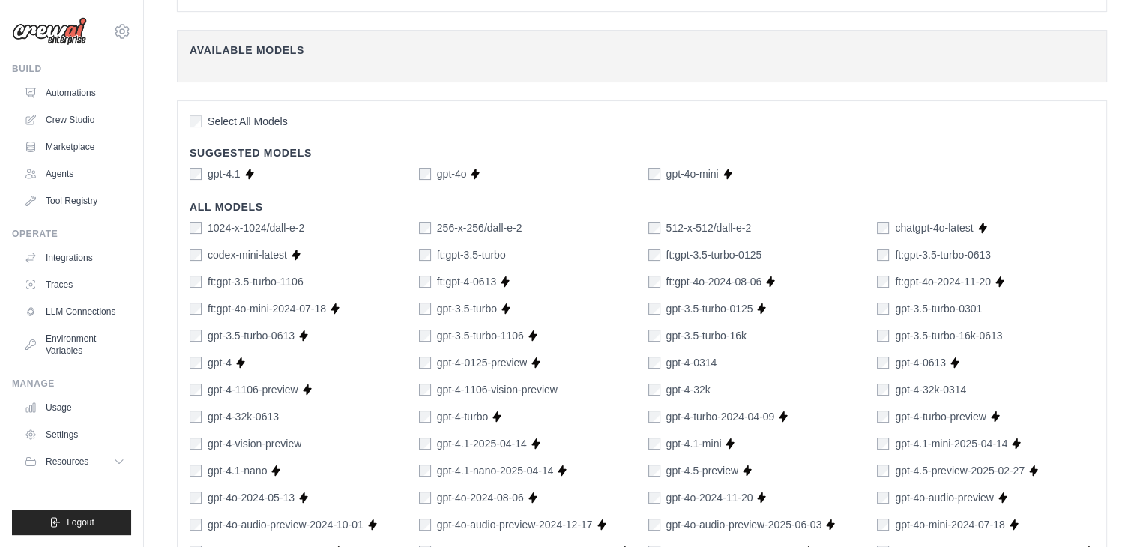
scroll to position [342, 0]
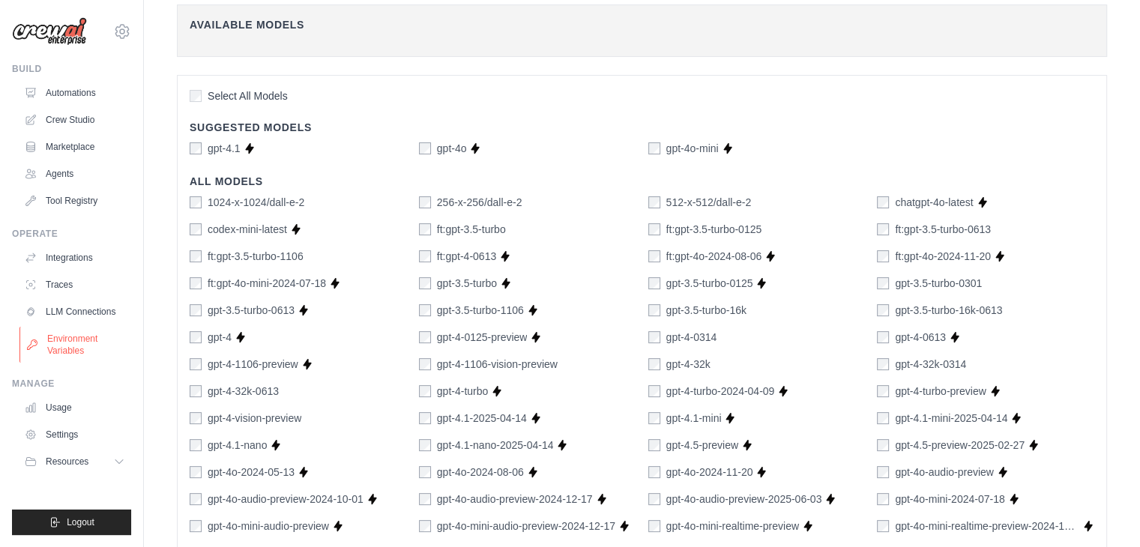
click at [62, 342] on link "Environment Variables" at bounding box center [75, 345] width 113 height 36
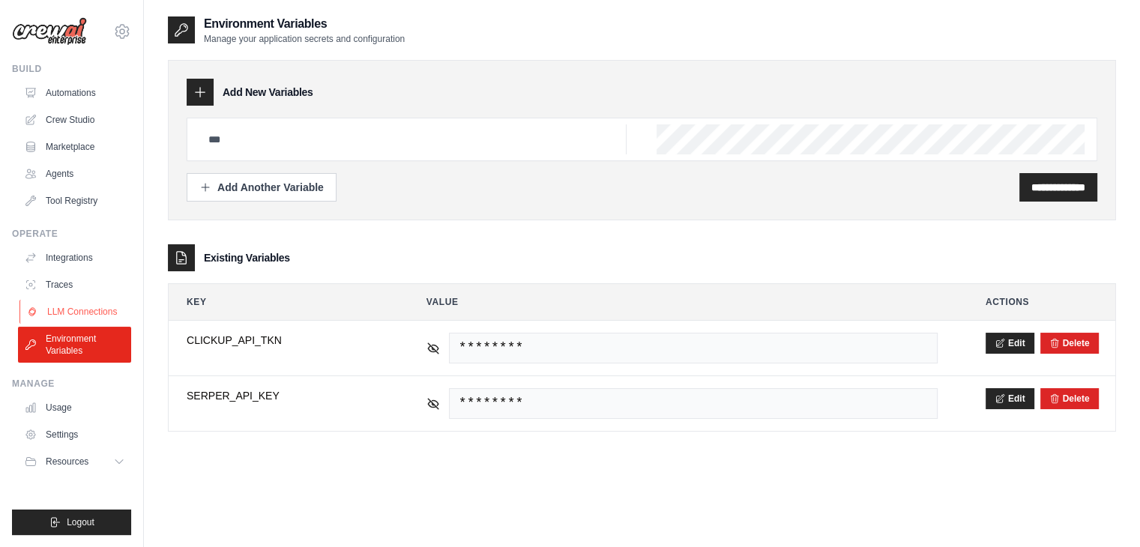
click at [61, 303] on link "LLM Connections" at bounding box center [75, 312] width 113 height 24
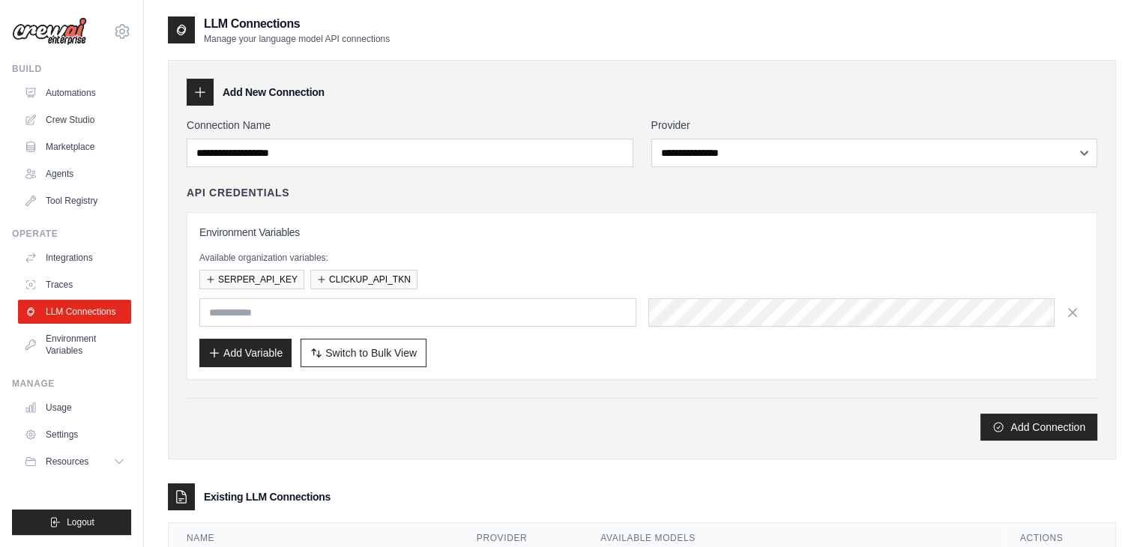
click at [71, 244] on div "Operate Integrations Traces LLM Connections Environment Variables" at bounding box center [71, 295] width 119 height 135
click at [71, 253] on link "Integrations" at bounding box center [75, 258] width 113 height 24
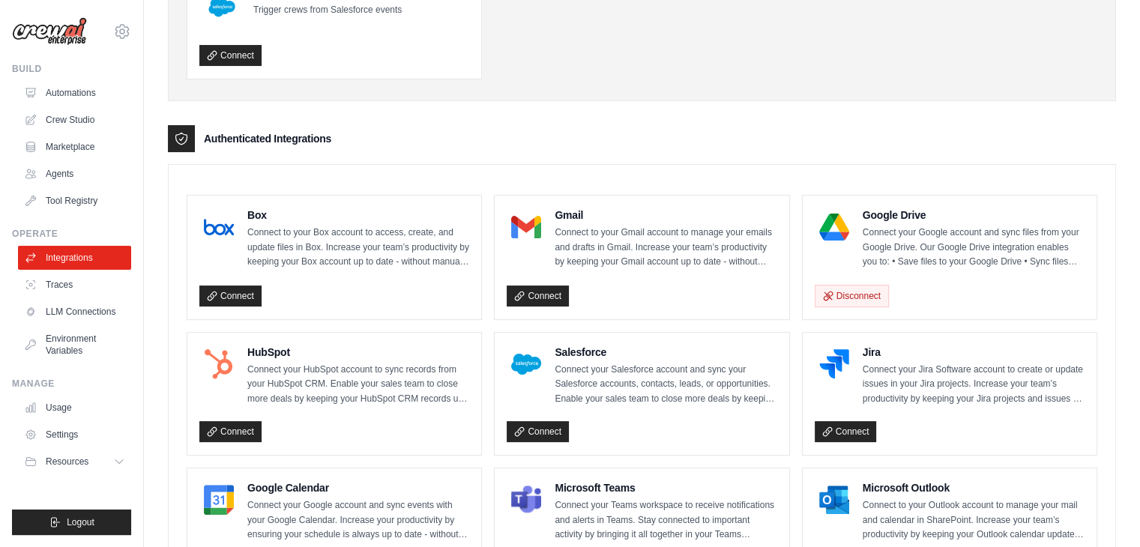
scroll to position [234, 0]
